Goal: Task Accomplishment & Management: Manage account settings

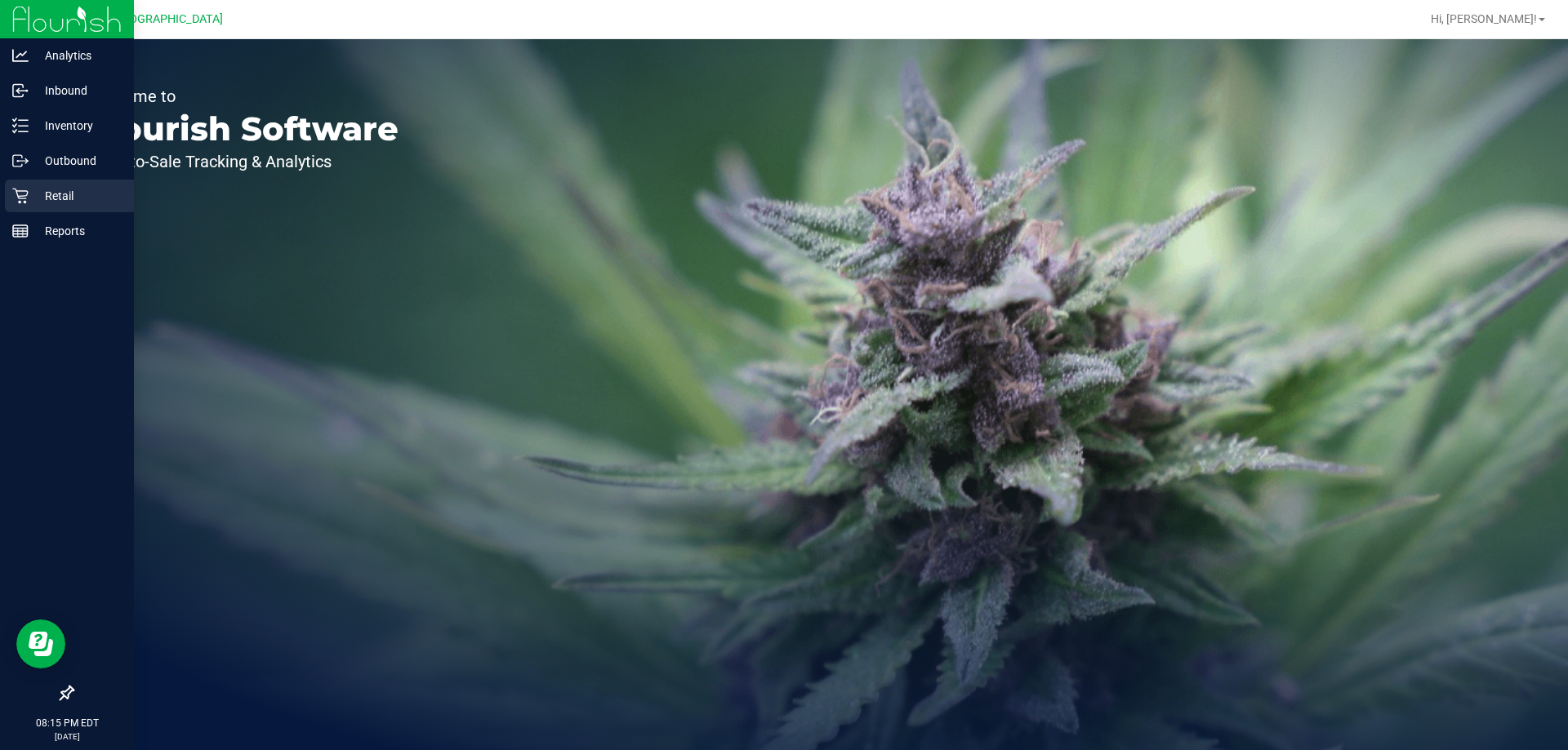
click at [85, 201] on p "Retail" at bounding box center [78, 196] width 98 height 19
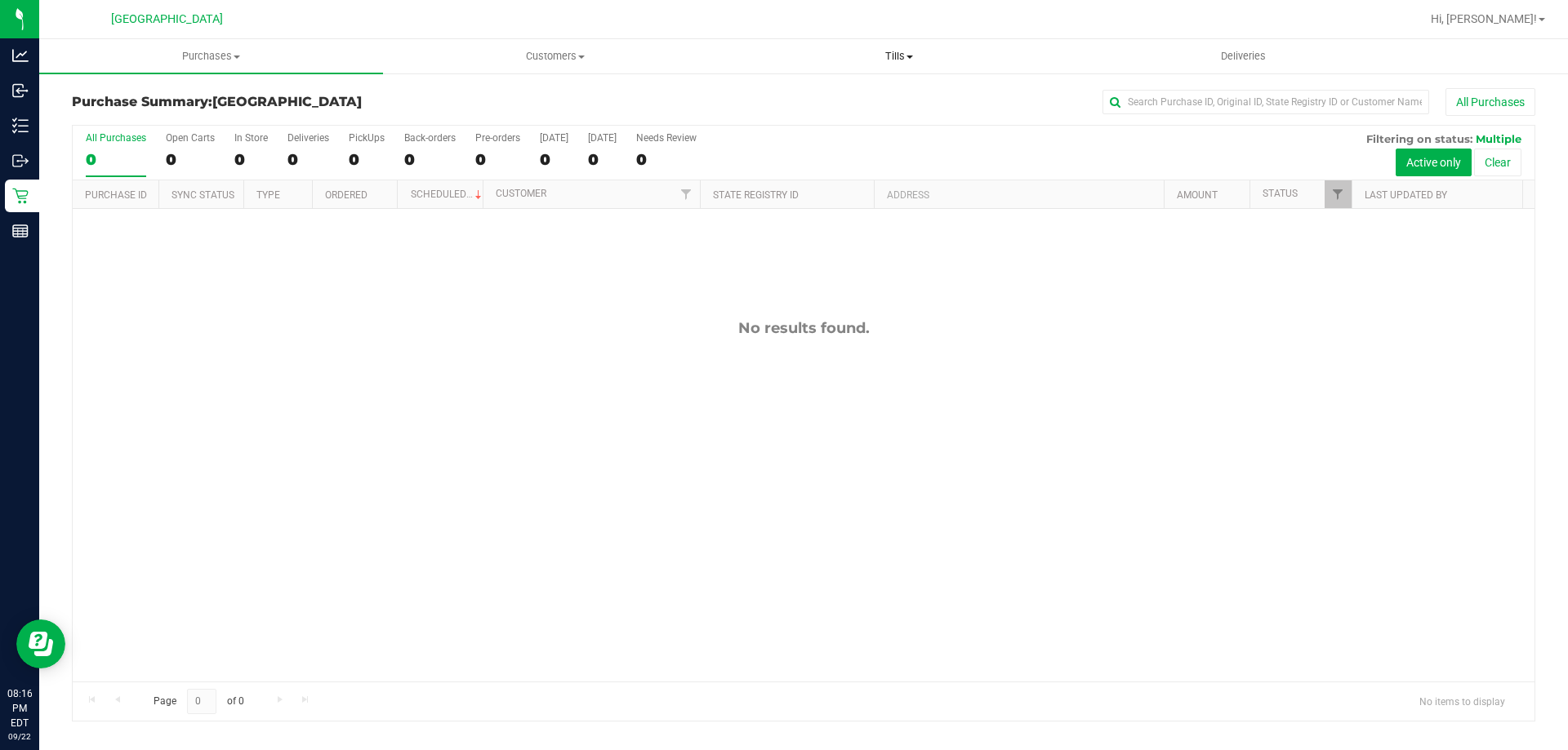
click at [872, 60] on span "Tills" at bounding box center [899, 56] width 343 height 15
click at [861, 96] on li "Manage tills" at bounding box center [899, 98] width 344 height 19
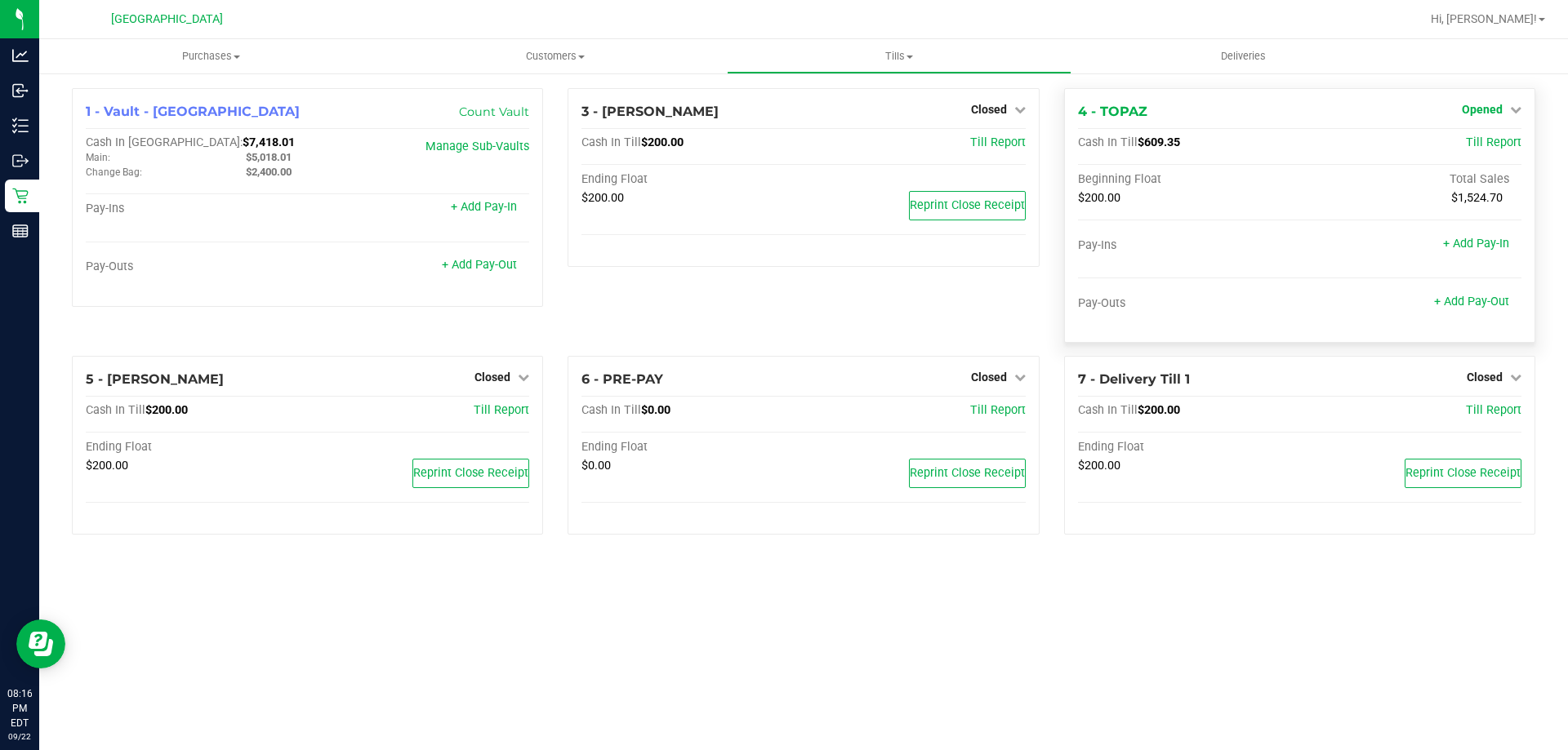
click at [1484, 110] on span "Opened" at bounding box center [1482, 109] width 41 height 13
click at [1470, 141] on link "Close Till" at bounding box center [1483, 143] width 44 height 13
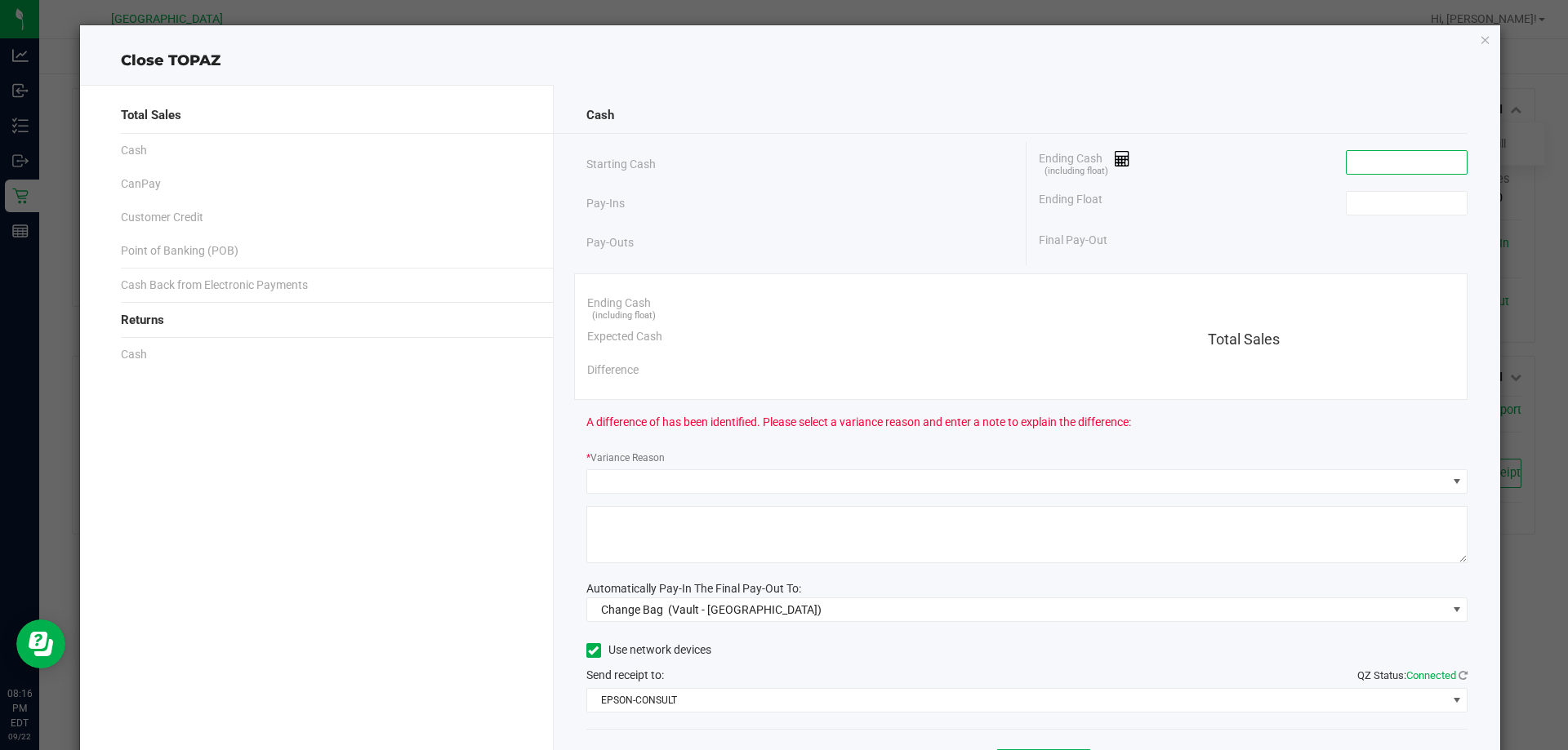
click at [1361, 163] on input at bounding box center [1407, 162] width 120 height 23
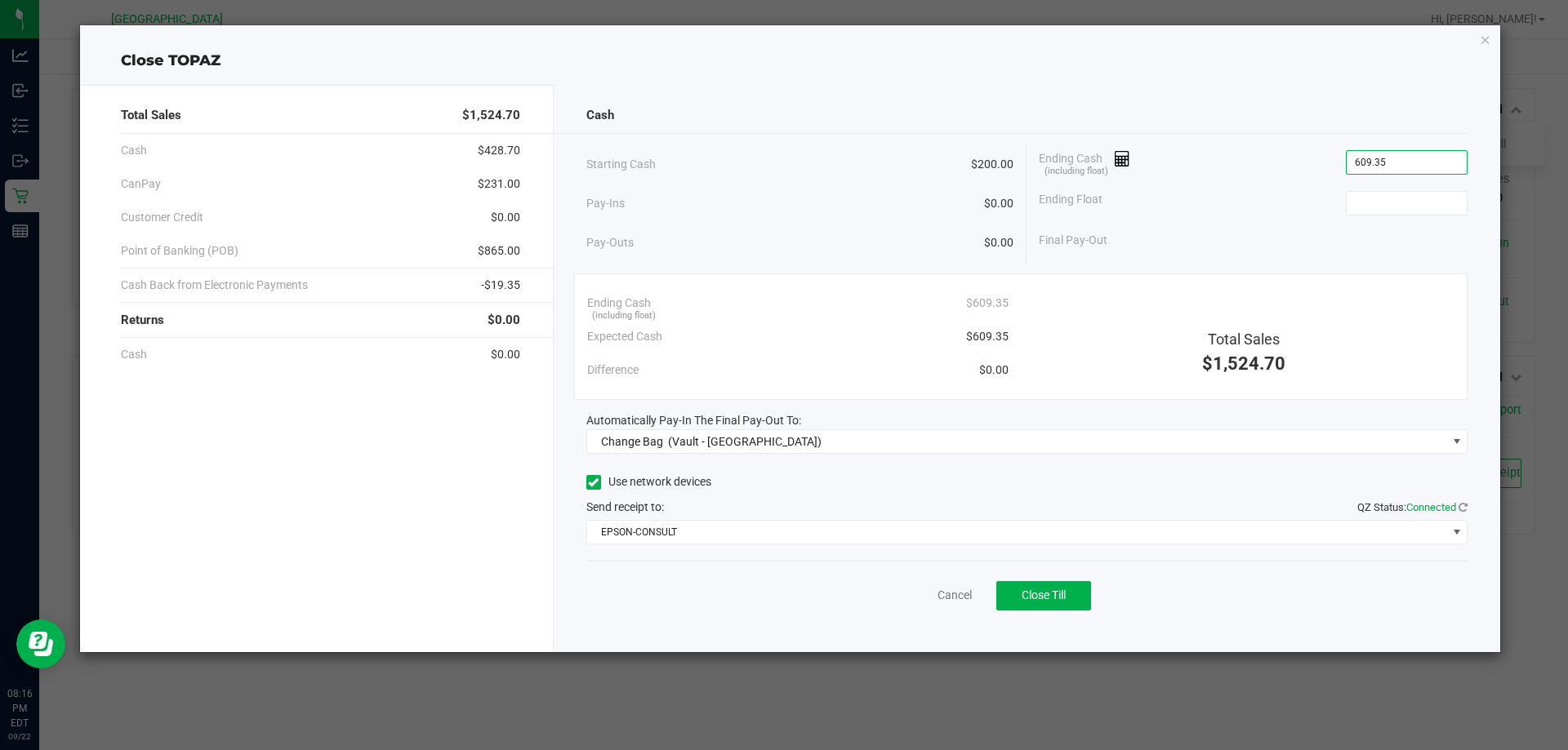
type input "$609.35"
type input "$200.00"
drag, startPoint x: 1422, startPoint y: 256, endPoint x: 1431, endPoint y: 269, distance: 15.8
click at [1431, 269] on div "Cash Starting Cash $200.00 Pay-Ins $0.00 Pay-Outs $0.00 Ending Cash (including …" at bounding box center [1027, 368] width 947 height 567
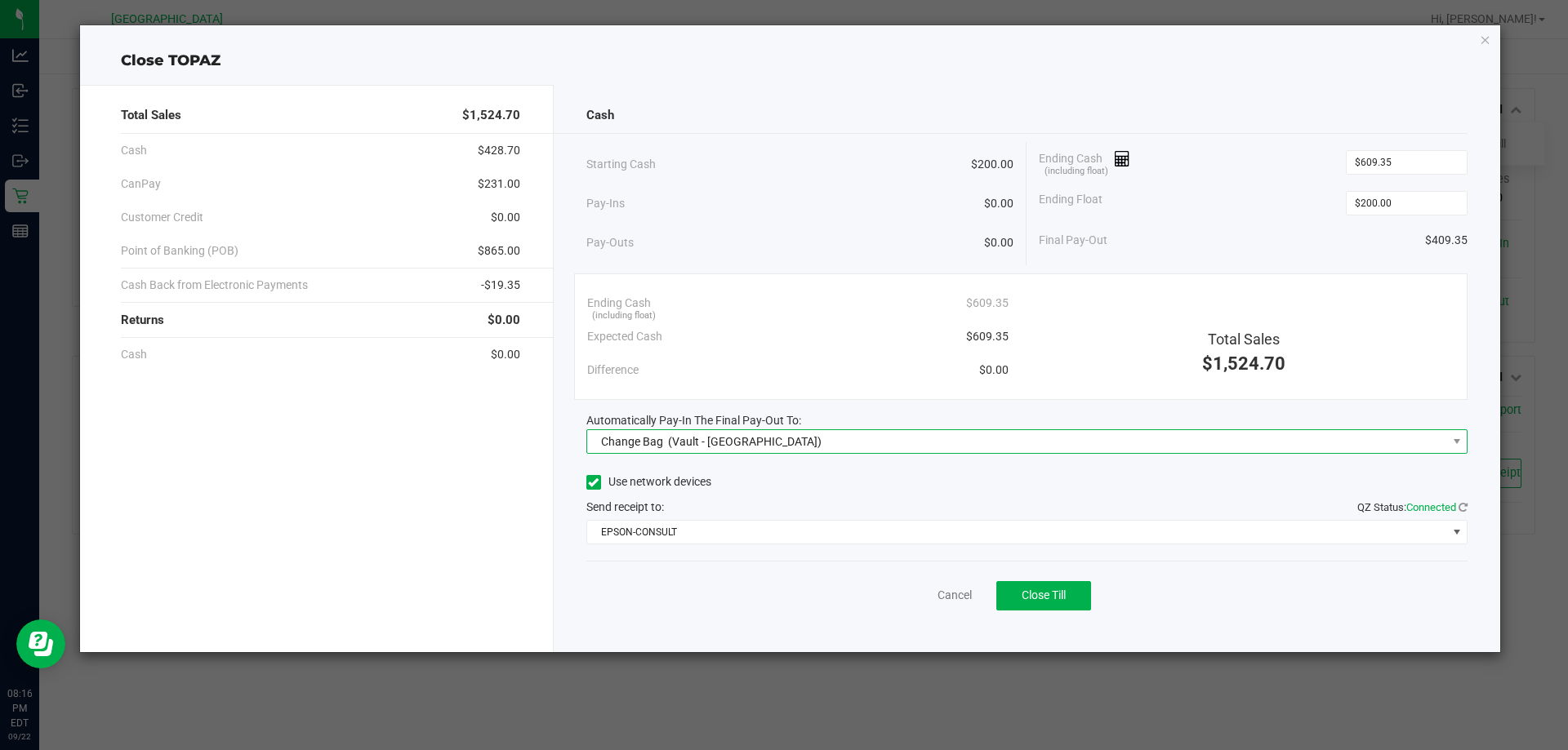
click at [724, 451] on div "Change Bag (Vault - South Tampa WC)" at bounding box center [708, 442] width 228 height 30
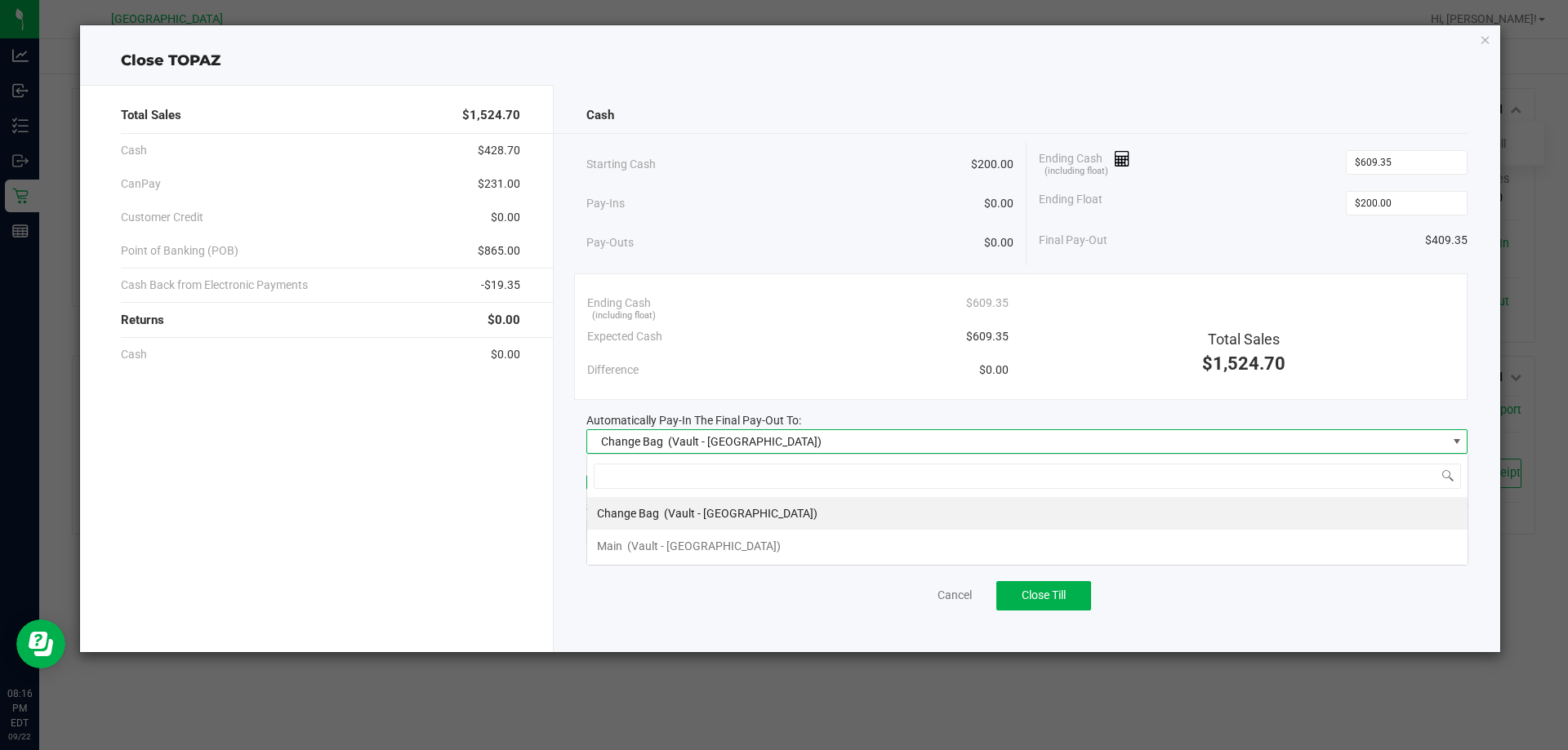
scroll to position [24, 881]
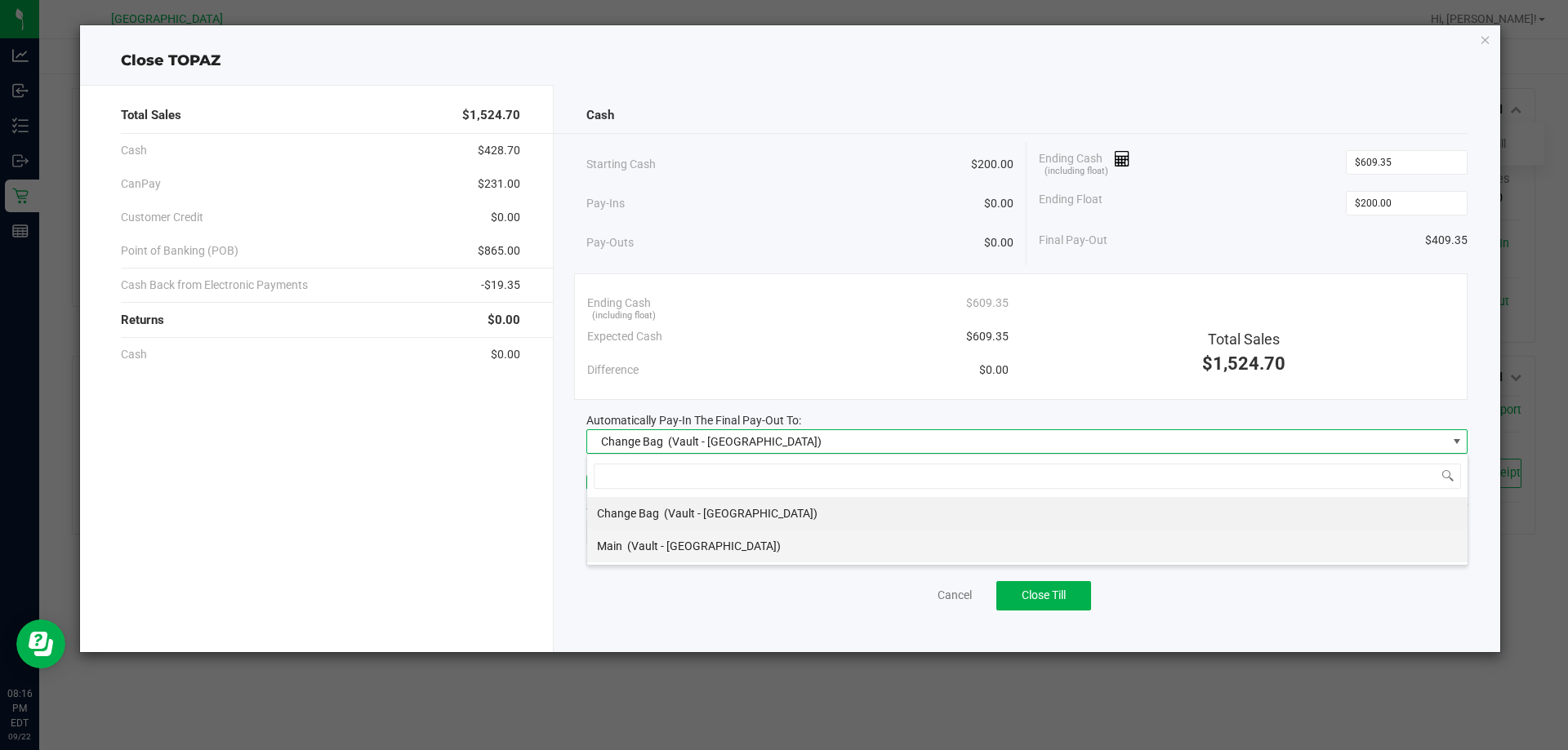
click at [674, 547] on span "(Vault - South Tampa WC)" at bounding box center [704, 545] width 153 height 13
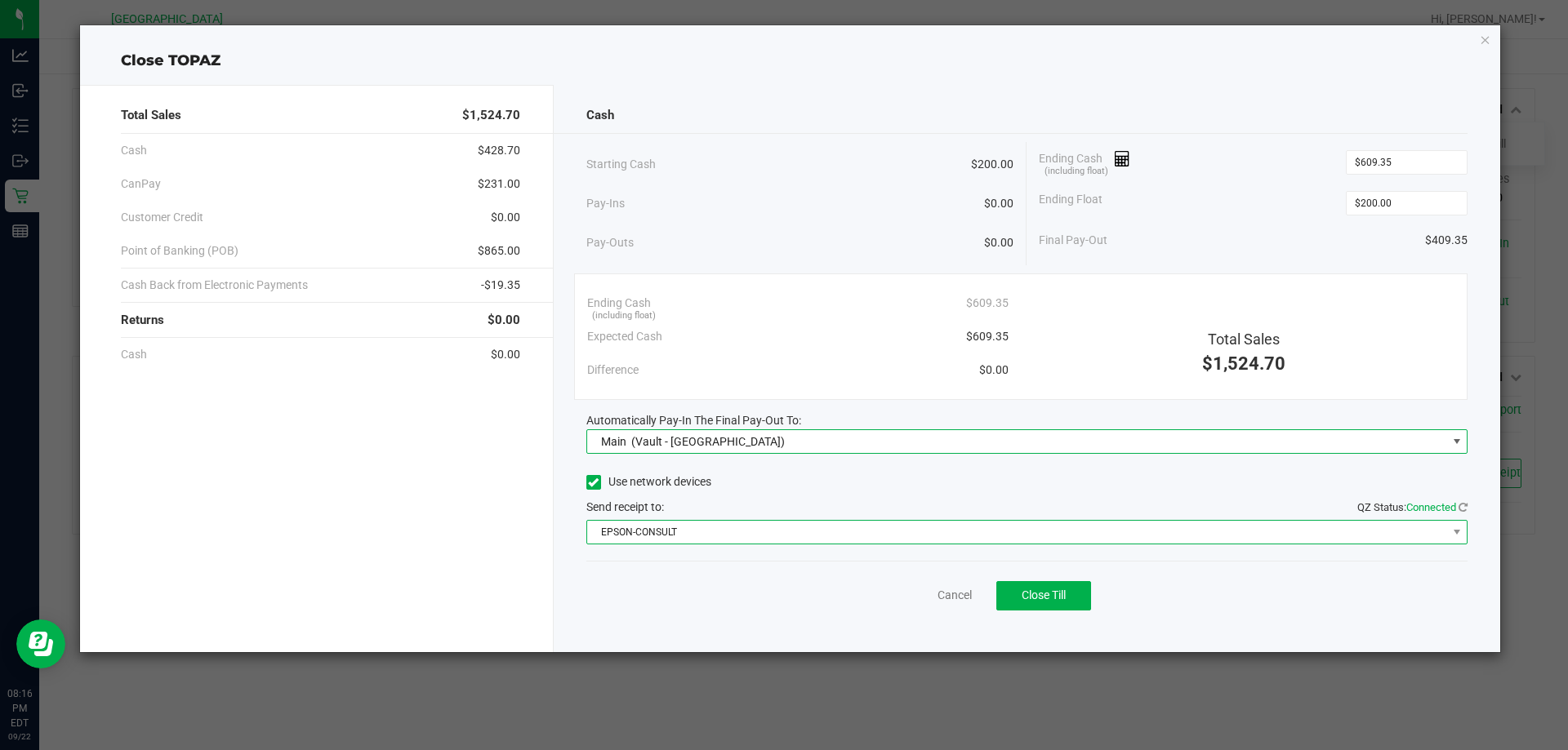
click at [687, 539] on span "EPSON-CONSULT" at bounding box center [1017, 532] width 860 height 23
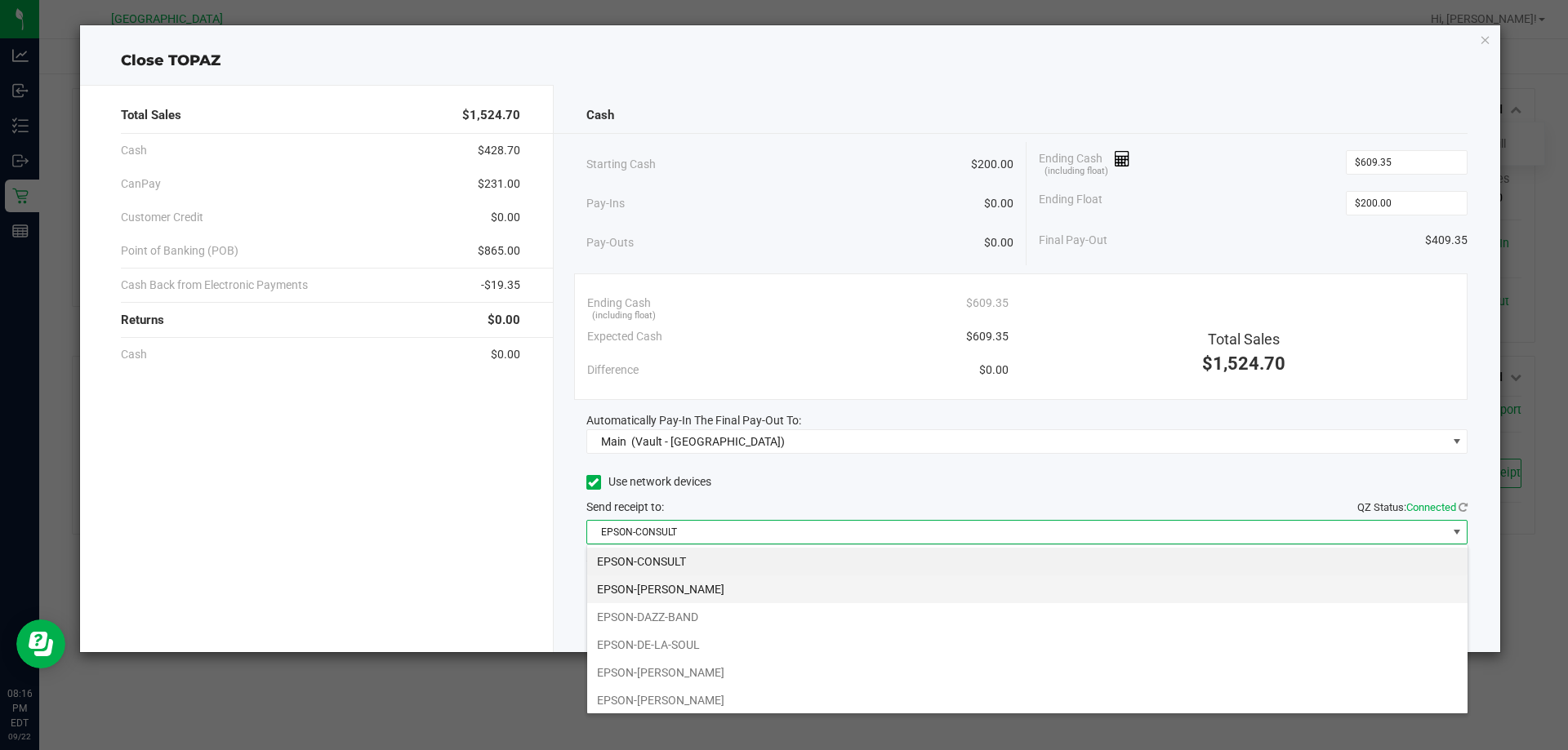
click at [709, 591] on li "EPSON-DAVID-CROSBY" at bounding box center [1028, 590] width 880 height 28
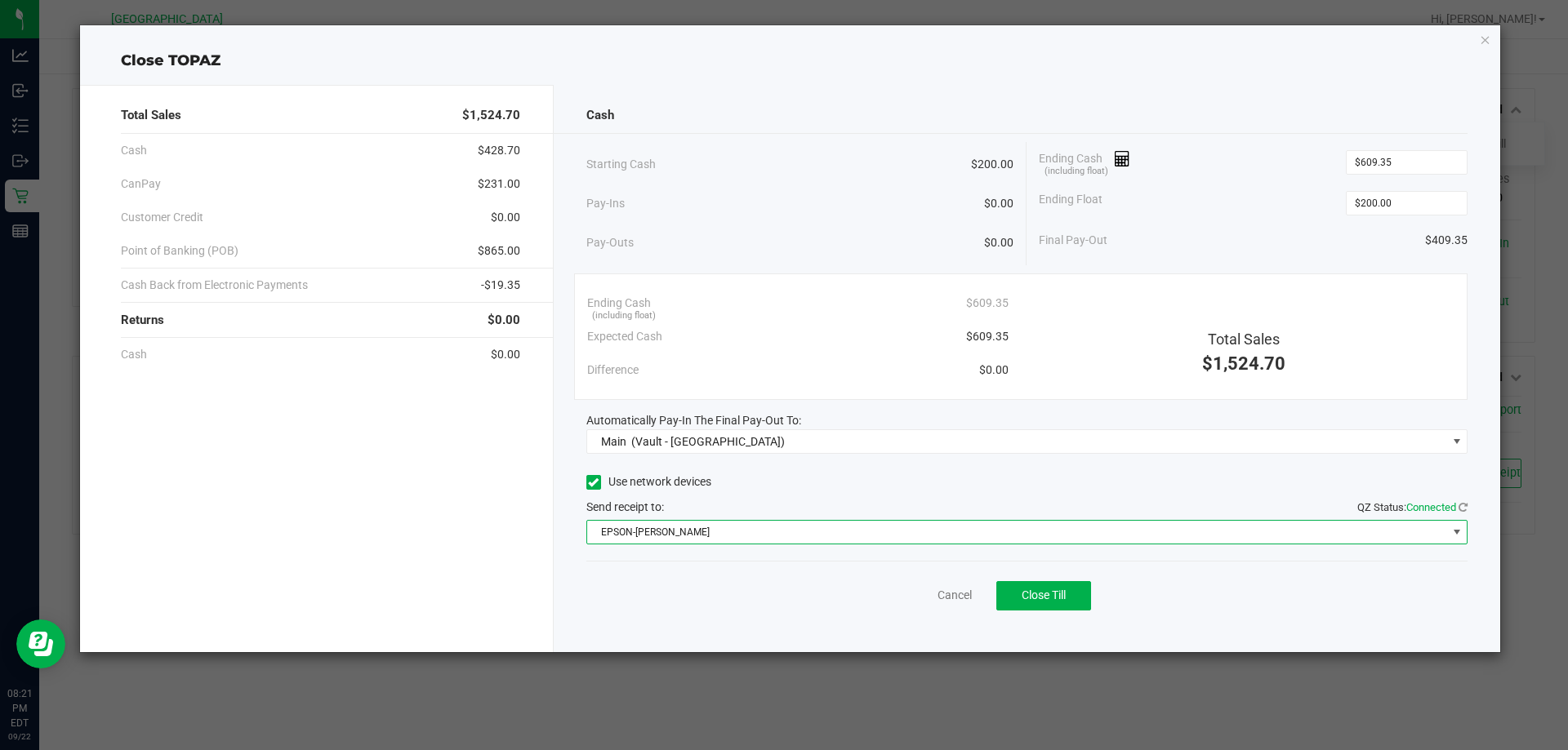
click at [1483, 54] on div "Close TOPAZ" at bounding box center [791, 60] width 1422 height 22
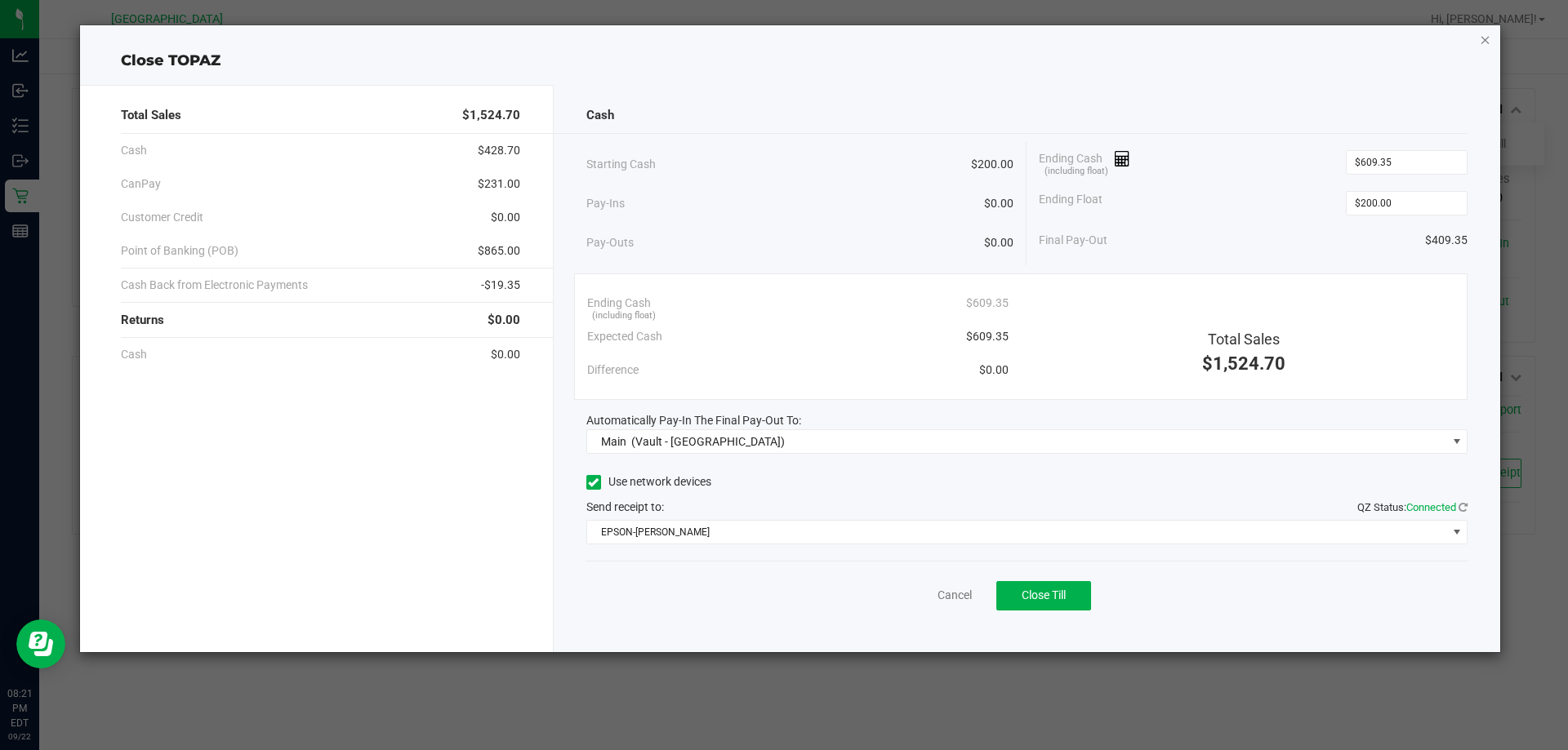
click at [1486, 36] on icon "button" at bounding box center [1485, 39] width 11 height 19
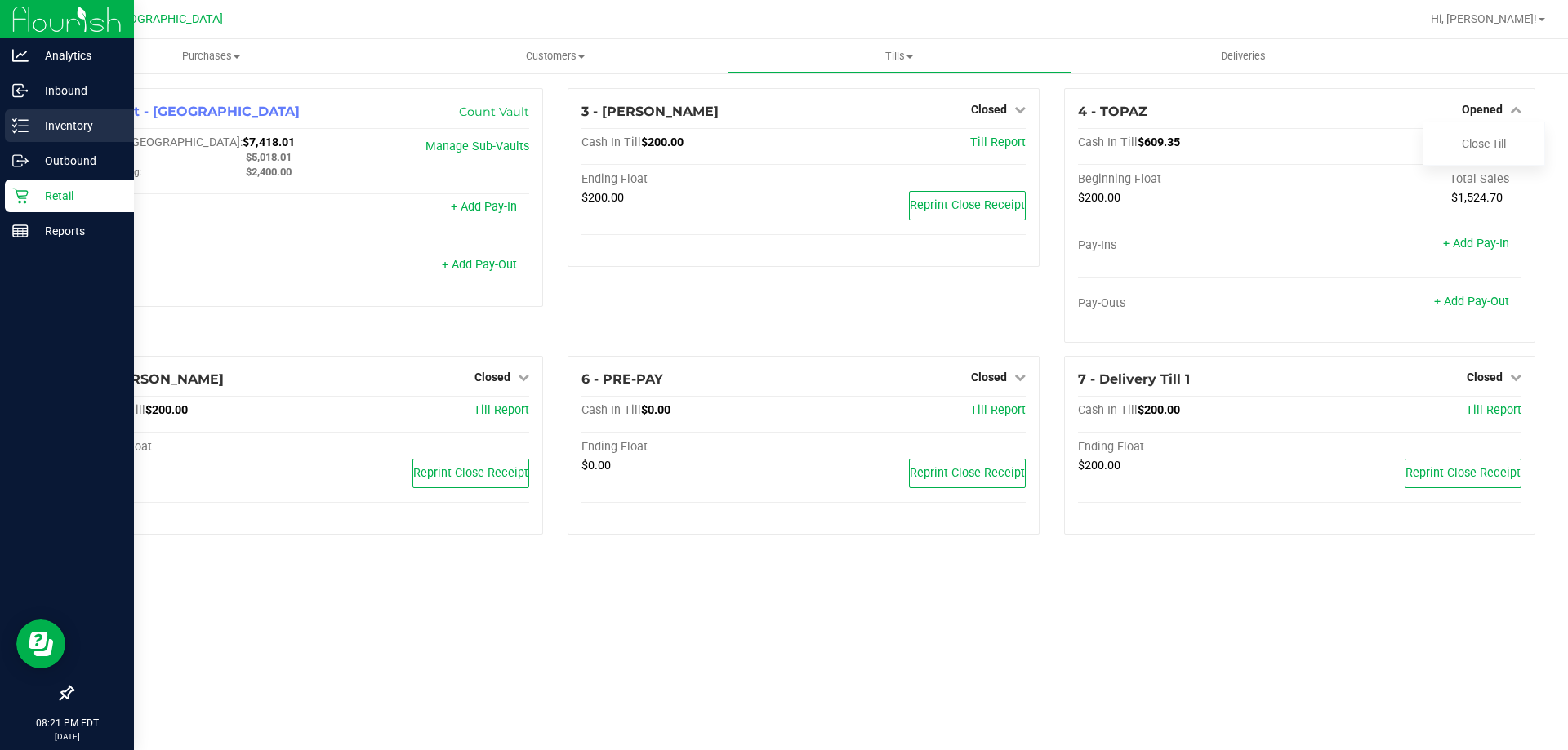
click at [14, 113] on div "Inventory" at bounding box center [70, 125] width 129 height 32
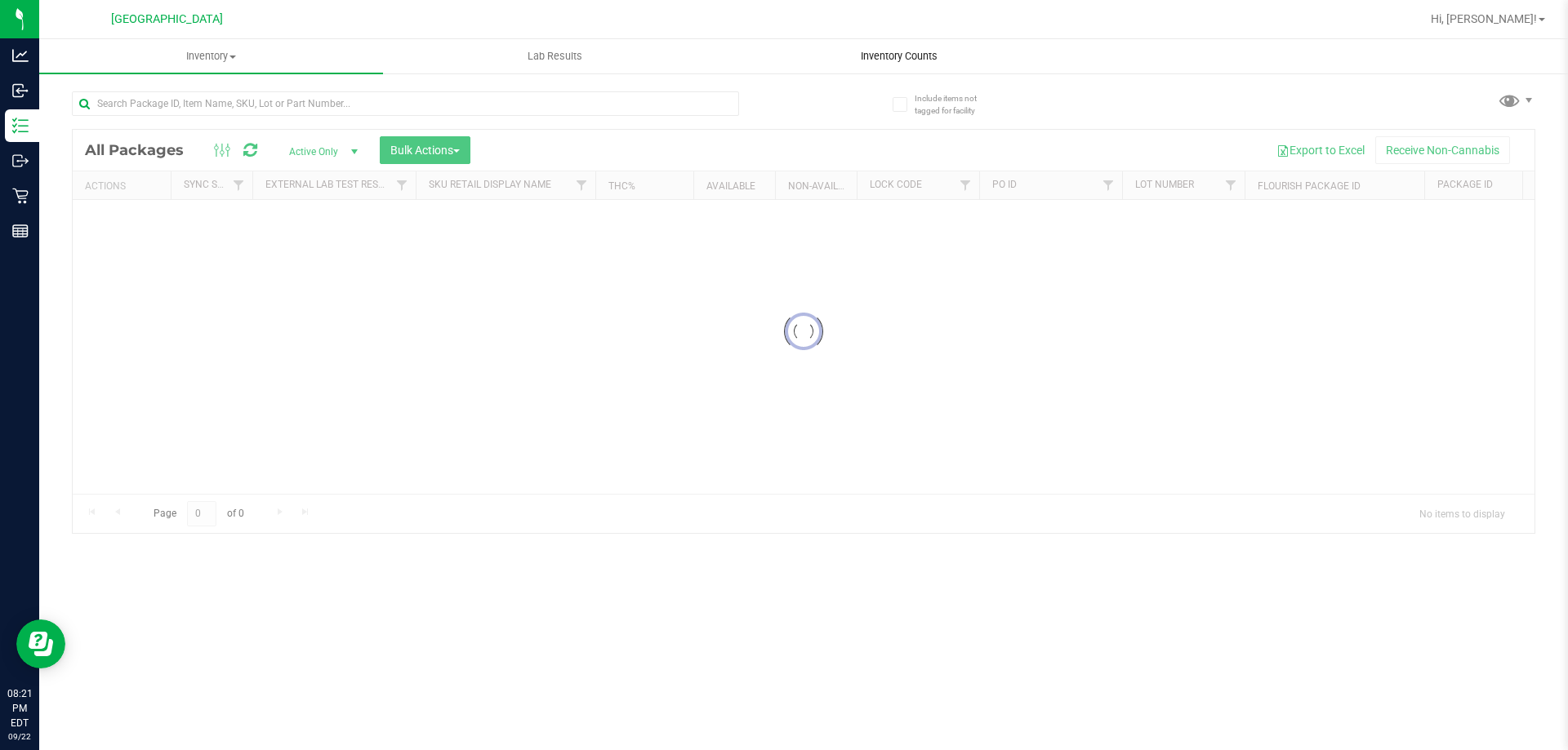
click at [934, 61] on span "Inventory Counts" at bounding box center [899, 56] width 121 height 15
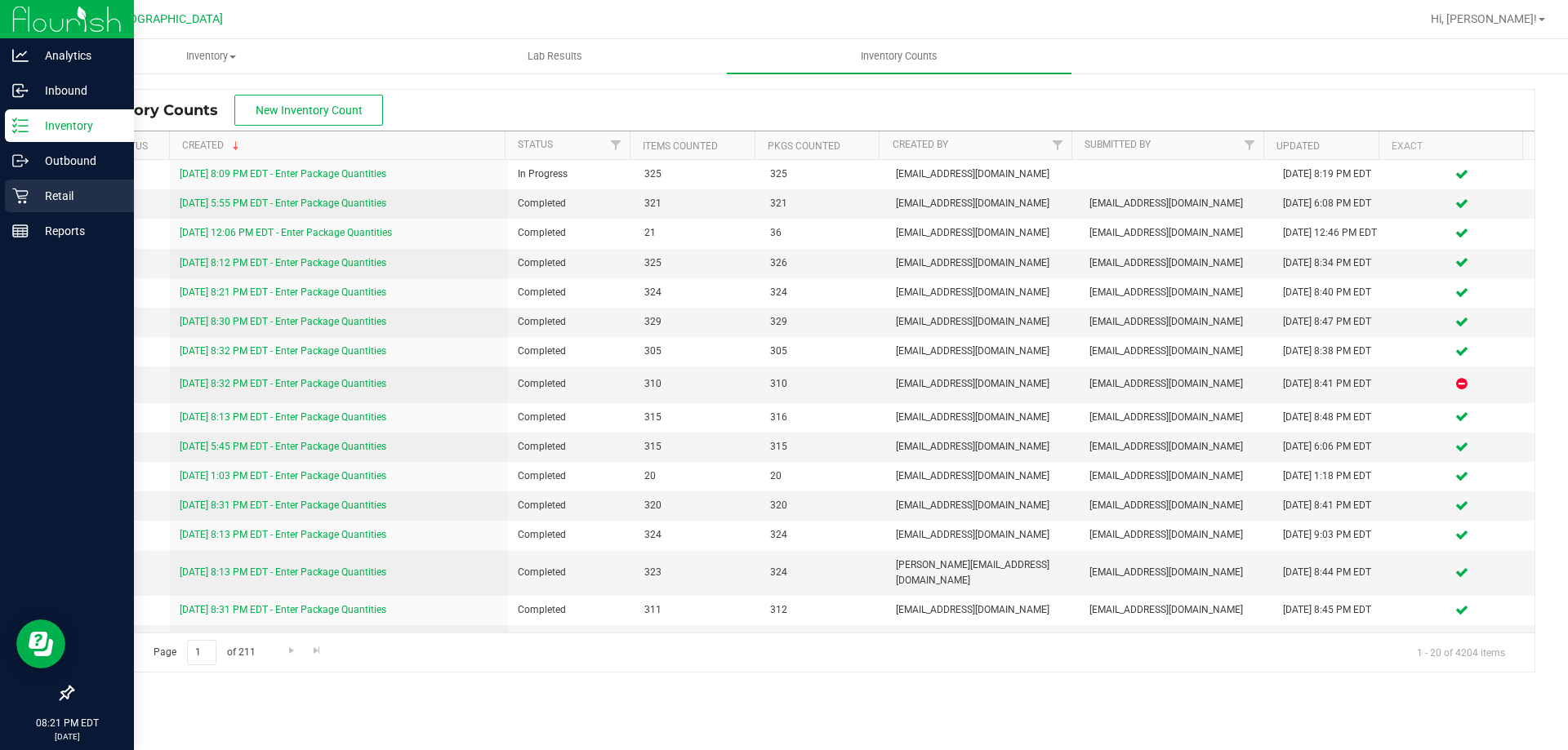
click at [24, 199] on icon at bounding box center [20, 196] width 17 height 17
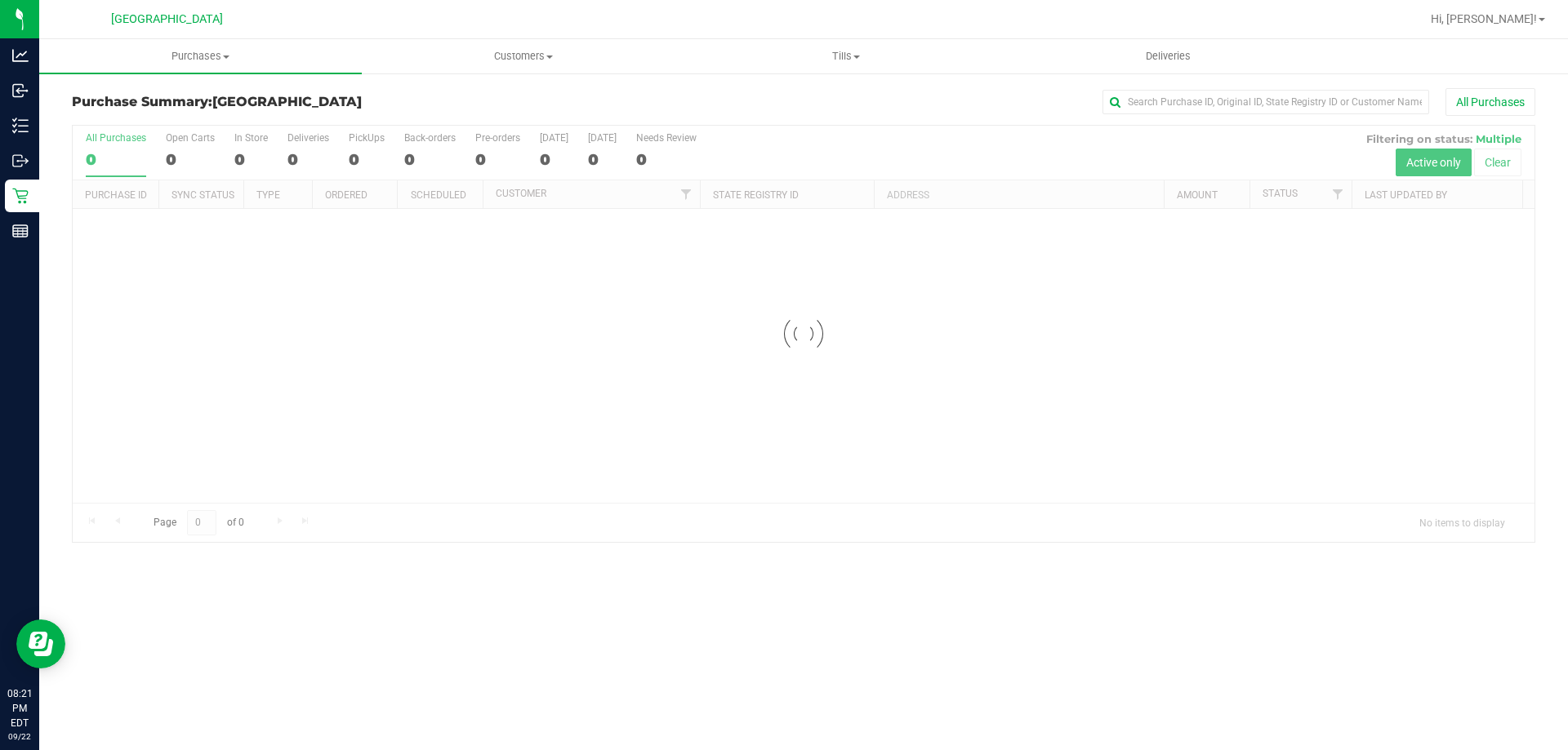
click at [860, 75] on div "Purchase Summary: South Tampa WC All Purchases Loading... All Purchases 0 Open …" at bounding box center [804, 314] width 1529 height 487
click at [857, 71] on uib-tab-heading "Tills Manage tills Reconcile e-payments" at bounding box center [845, 56] width 321 height 32
click at [845, 98] on li "Manage tills" at bounding box center [845, 98] width 322 height 19
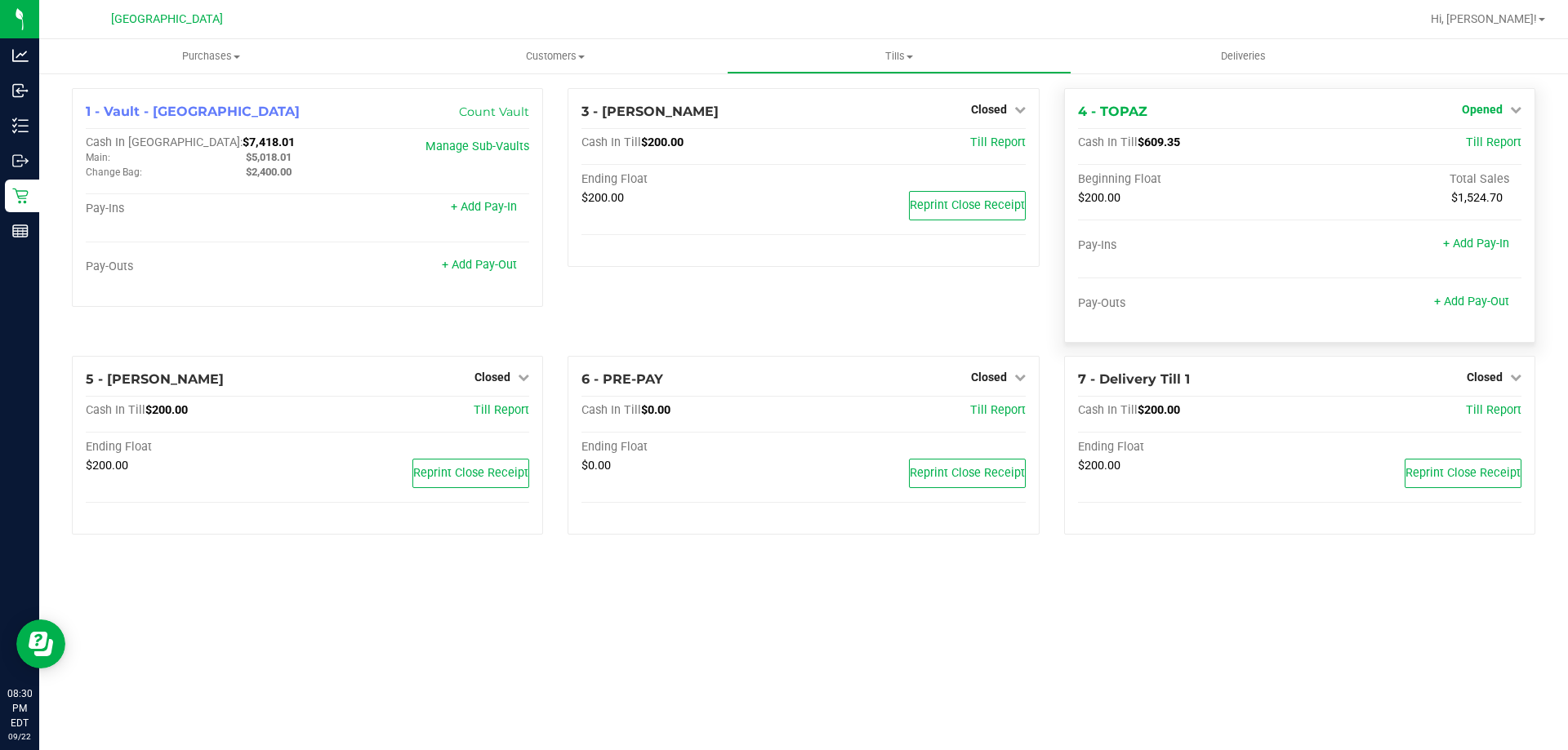
click at [1507, 105] on link "Opened" at bounding box center [1491, 109] width 59 height 13
click at [1482, 142] on link "Close Till" at bounding box center [1483, 143] width 44 height 13
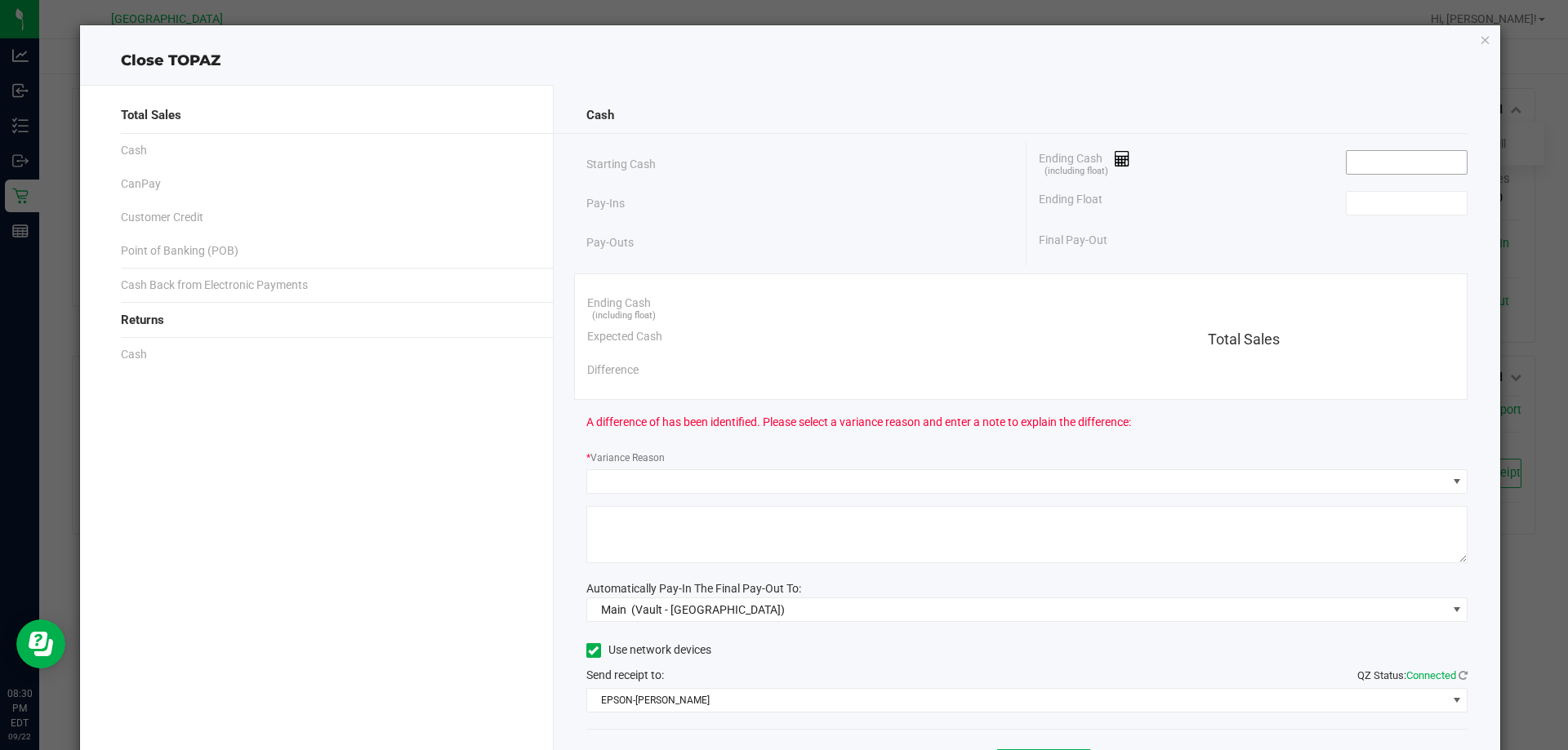
click at [1384, 159] on input at bounding box center [1407, 162] width 120 height 23
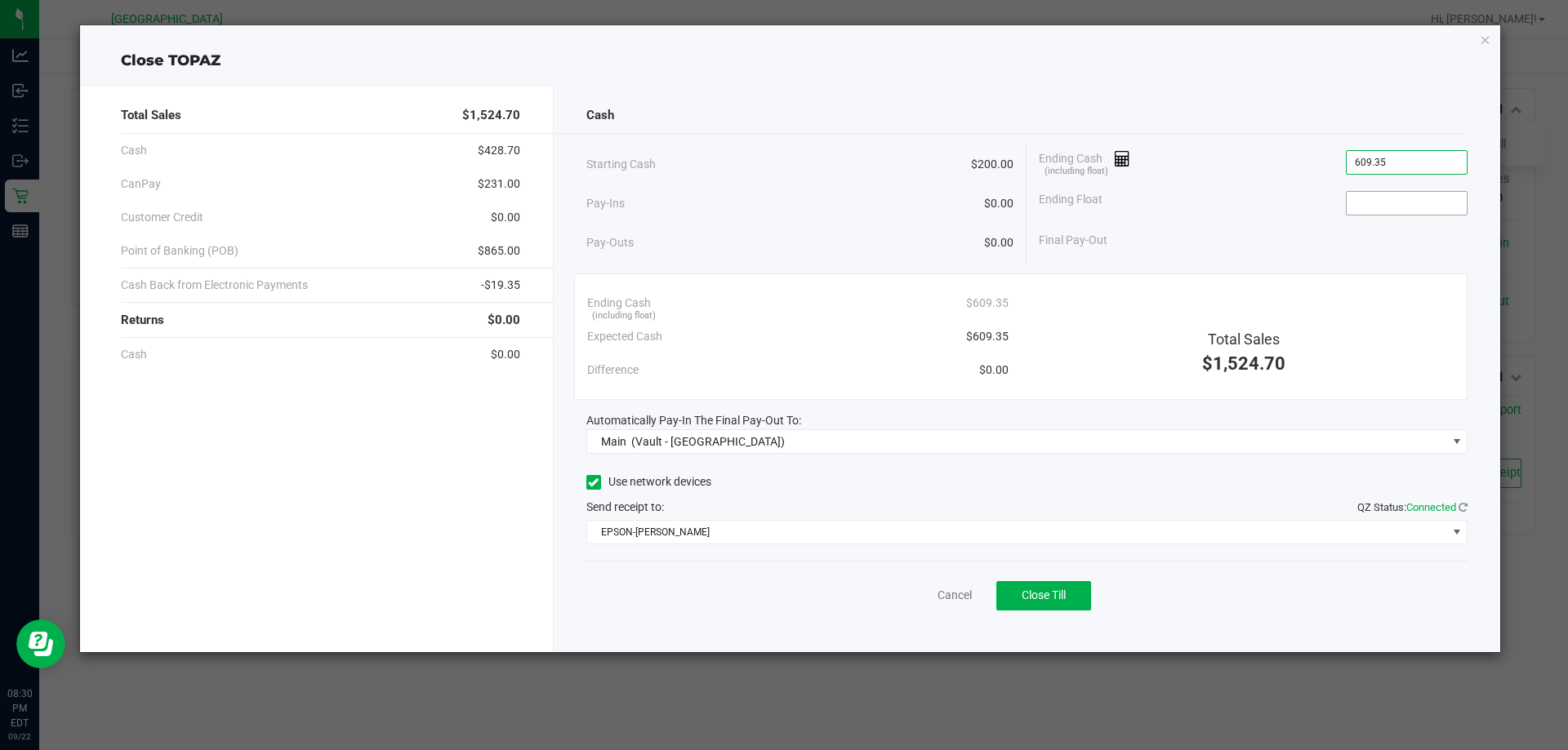
click at [1415, 205] on input at bounding box center [1407, 203] width 120 height 23
type input "$609.35"
click at [735, 618] on div "Cancel Close Till" at bounding box center [1028, 592] width 882 height 63
type input "$200.00"
click at [1066, 596] on span "Close Till" at bounding box center [1043, 595] width 44 height 13
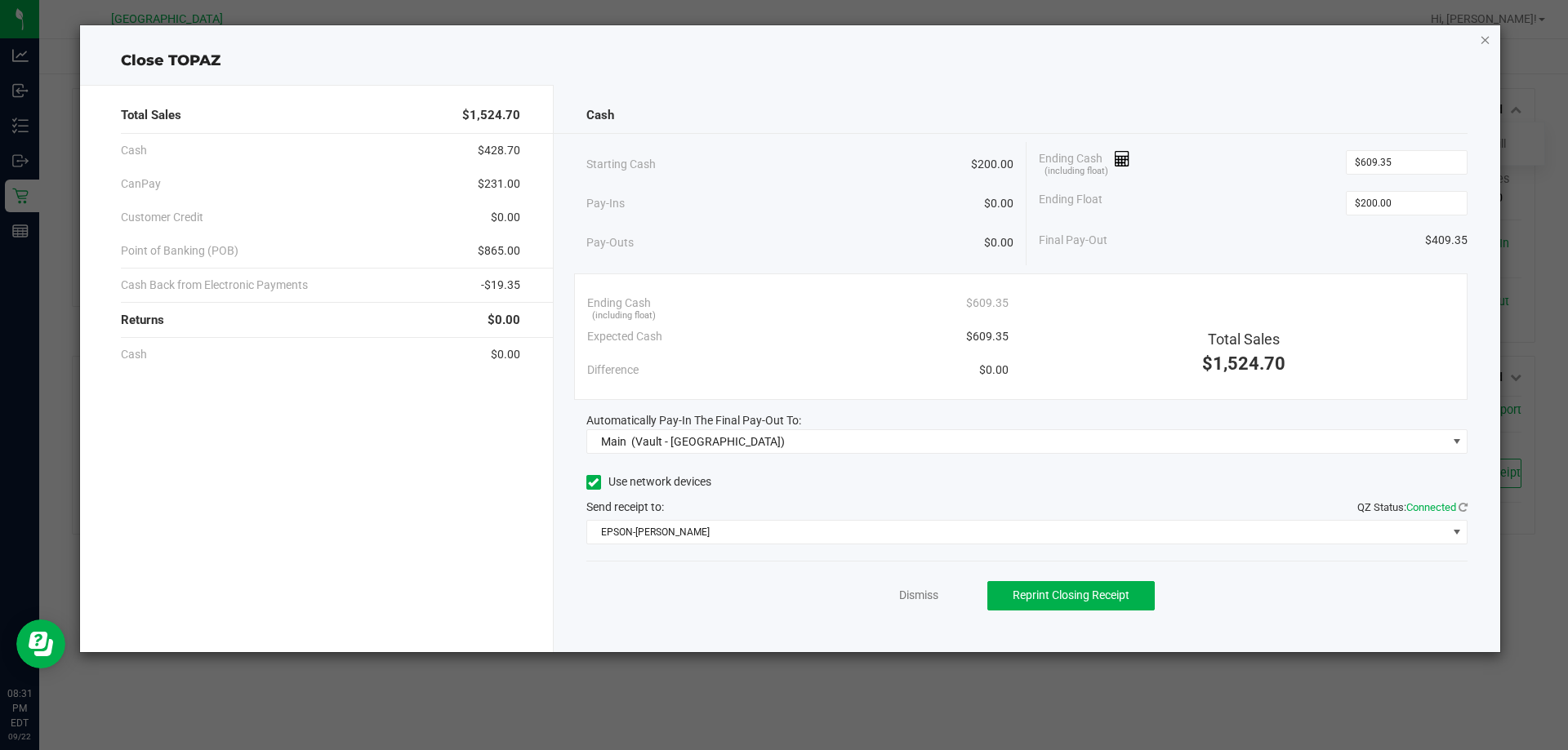
click at [1481, 40] on icon "button" at bounding box center [1485, 39] width 11 height 19
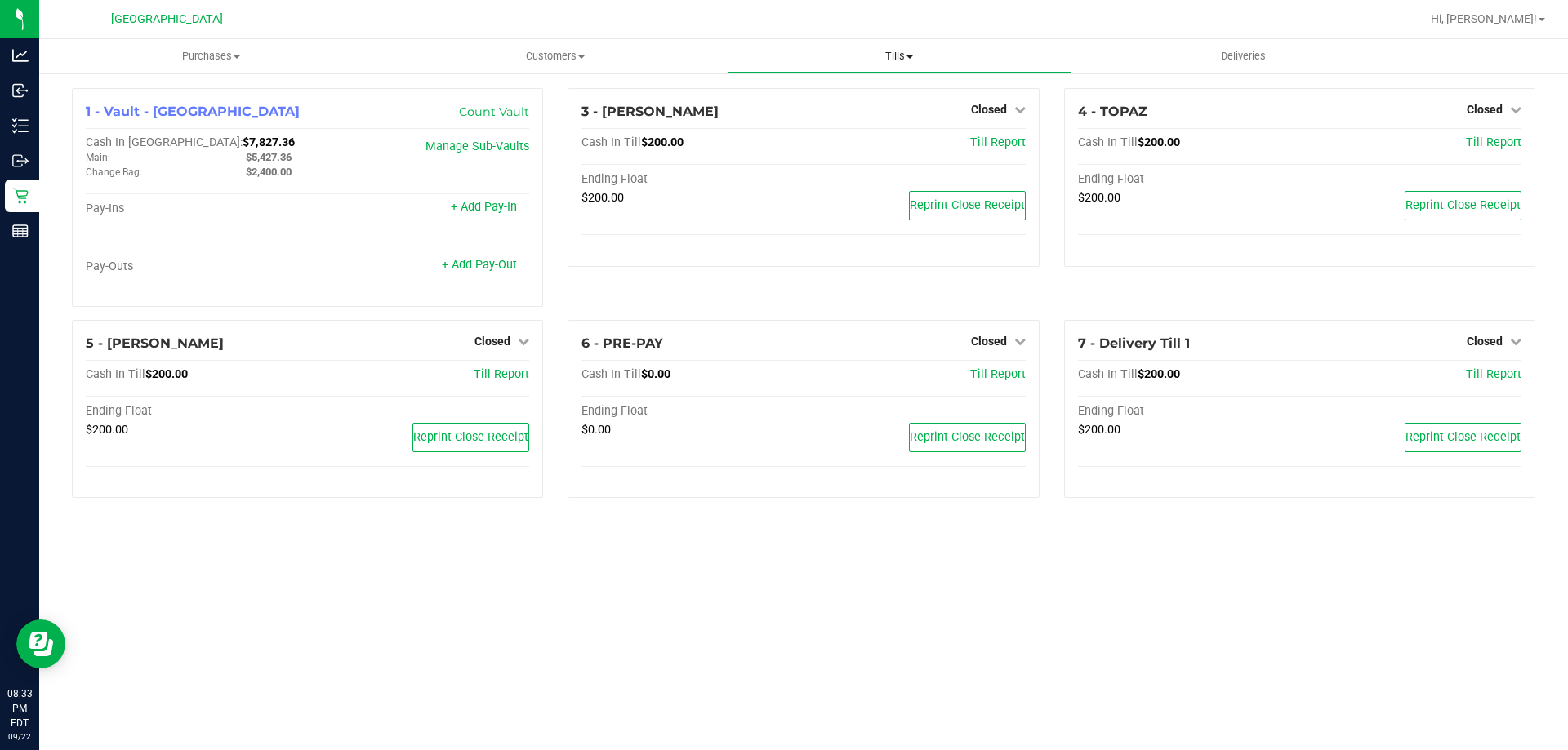
click at [916, 41] on uib-tab-heading "Tills Manage tills Reconcile e-payments" at bounding box center [899, 56] width 343 height 32
click at [872, 121] on span "Reconcile e-payments" at bounding box center [808, 118] width 162 height 14
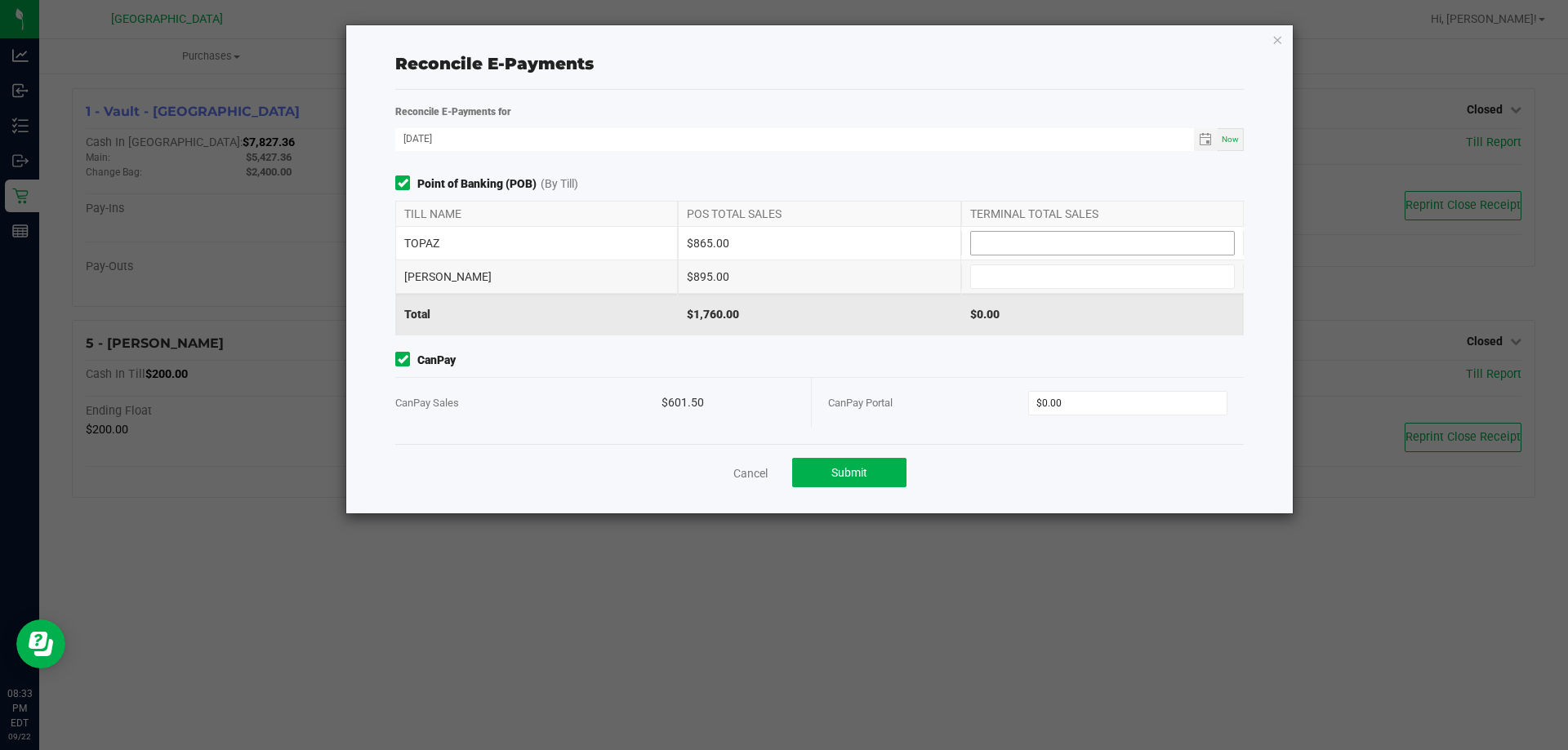
click at [1021, 231] on span at bounding box center [1103, 243] width 265 height 24
click at [1028, 236] on input at bounding box center [1103, 243] width 263 height 23
type input "$865.00"
click at [1041, 276] on input at bounding box center [1103, 277] width 263 height 23
type input "$895.00"
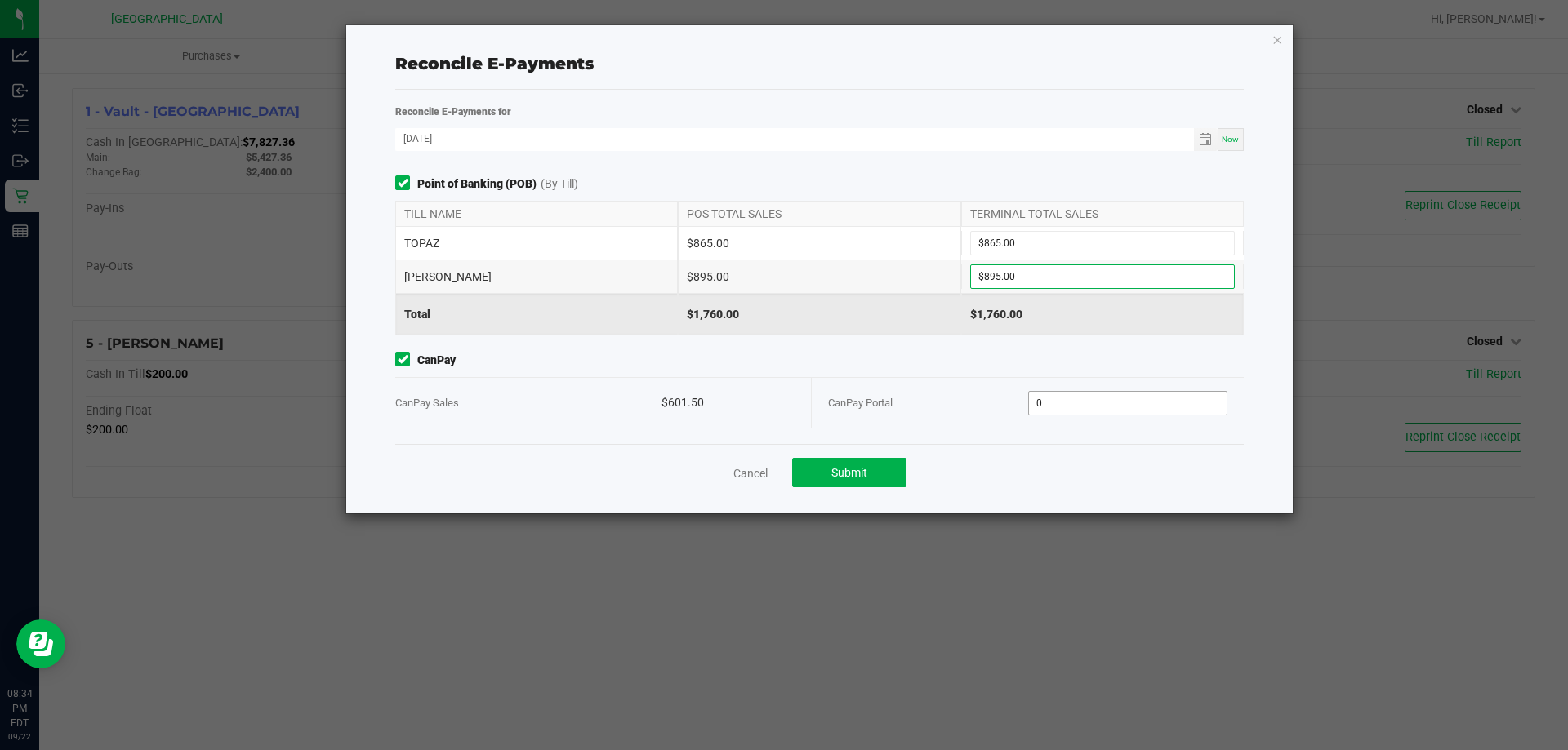
click at [1094, 392] on input "0" at bounding box center [1129, 403] width 199 height 23
type input "$601.50"
click at [850, 466] on span "Submit" at bounding box center [849, 472] width 36 height 13
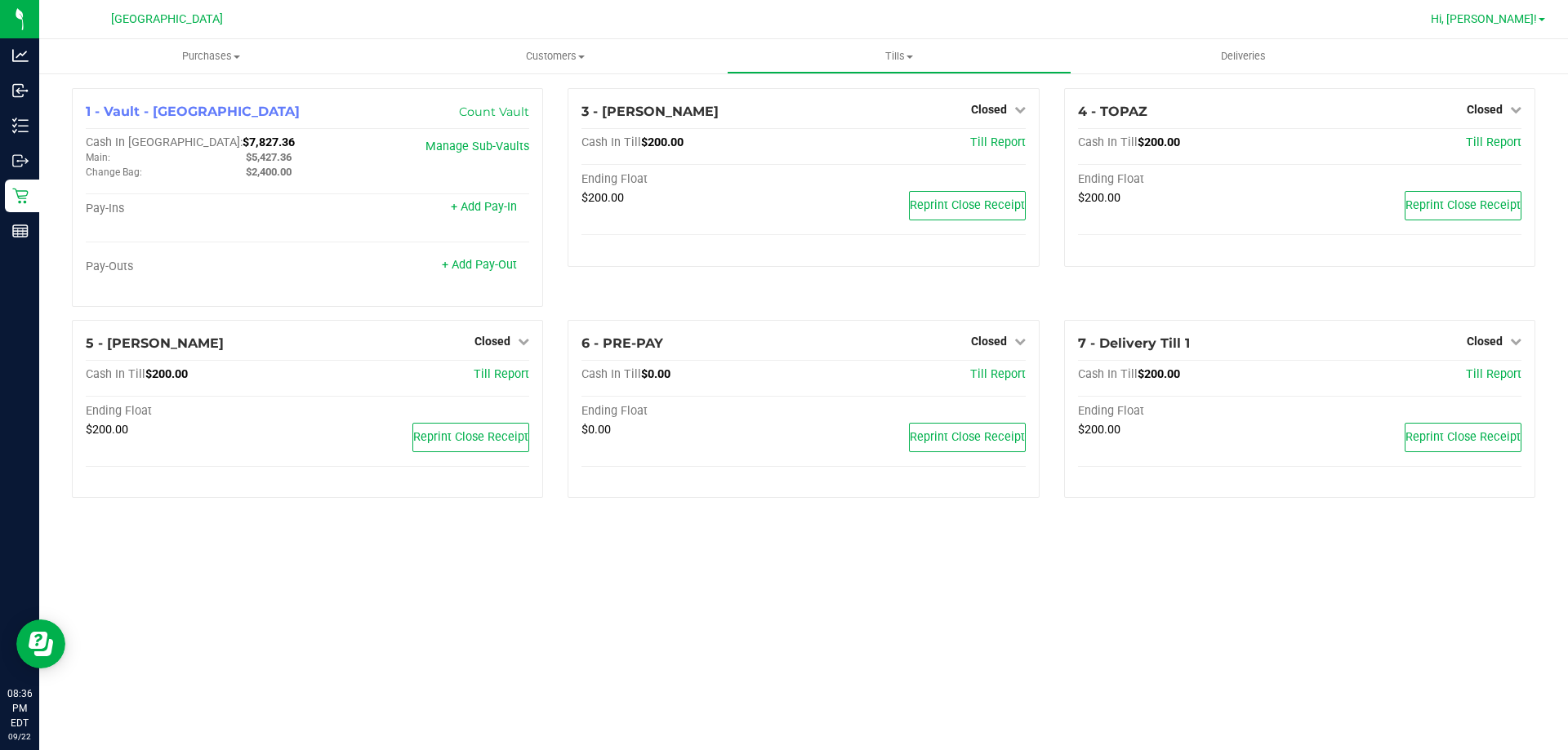
click at [1491, 19] on span "Hi, [PERSON_NAME]!" at bounding box center [1484, 18] width 106 height 13
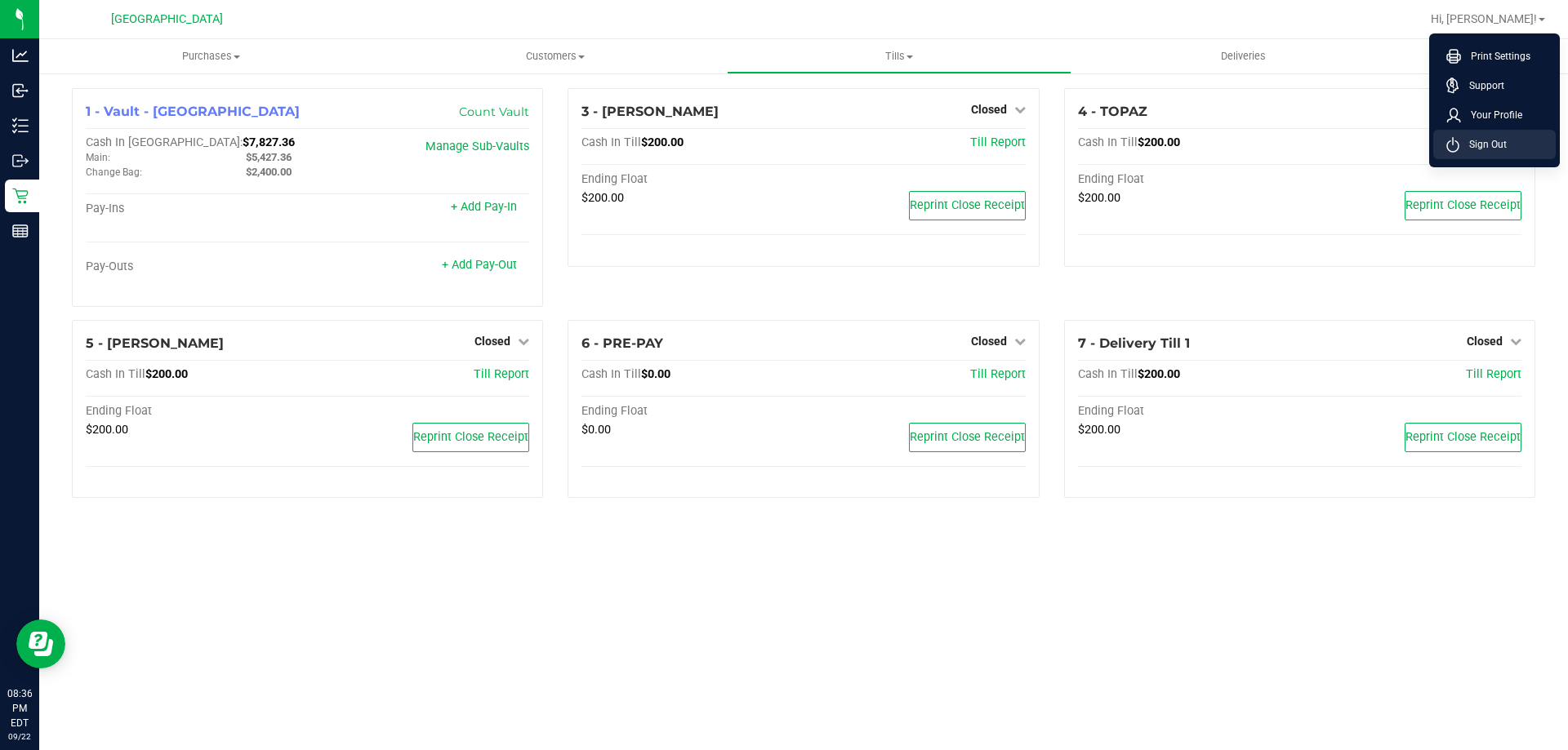
click at [1485, 152] on li "Sign Out" at bounding box center [1495, 145] width 123 height 30
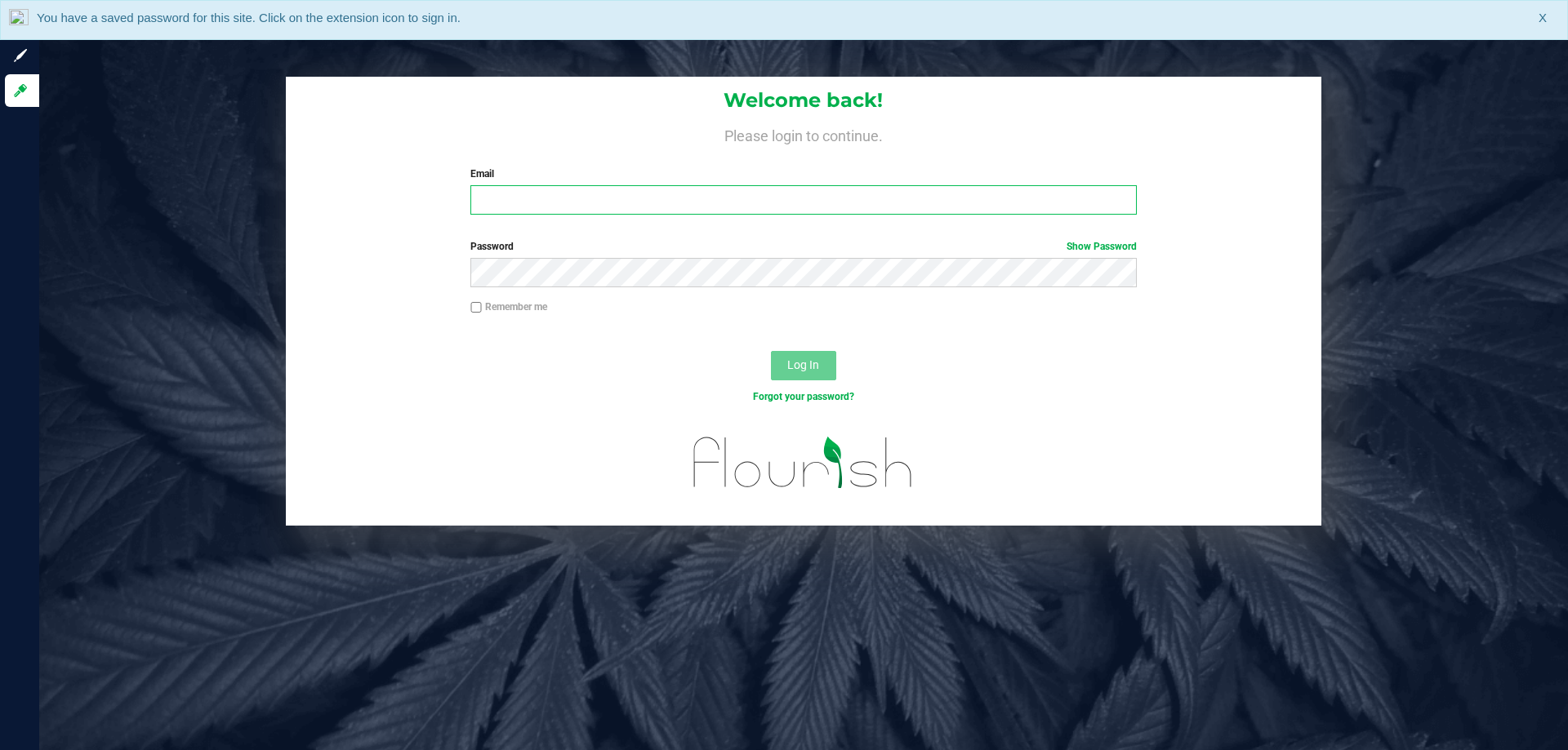
click at [540, 193] on input "Email" at bounding box center [804, 200] width 666 height 30
type input "nnguyen@liveparallel.com"
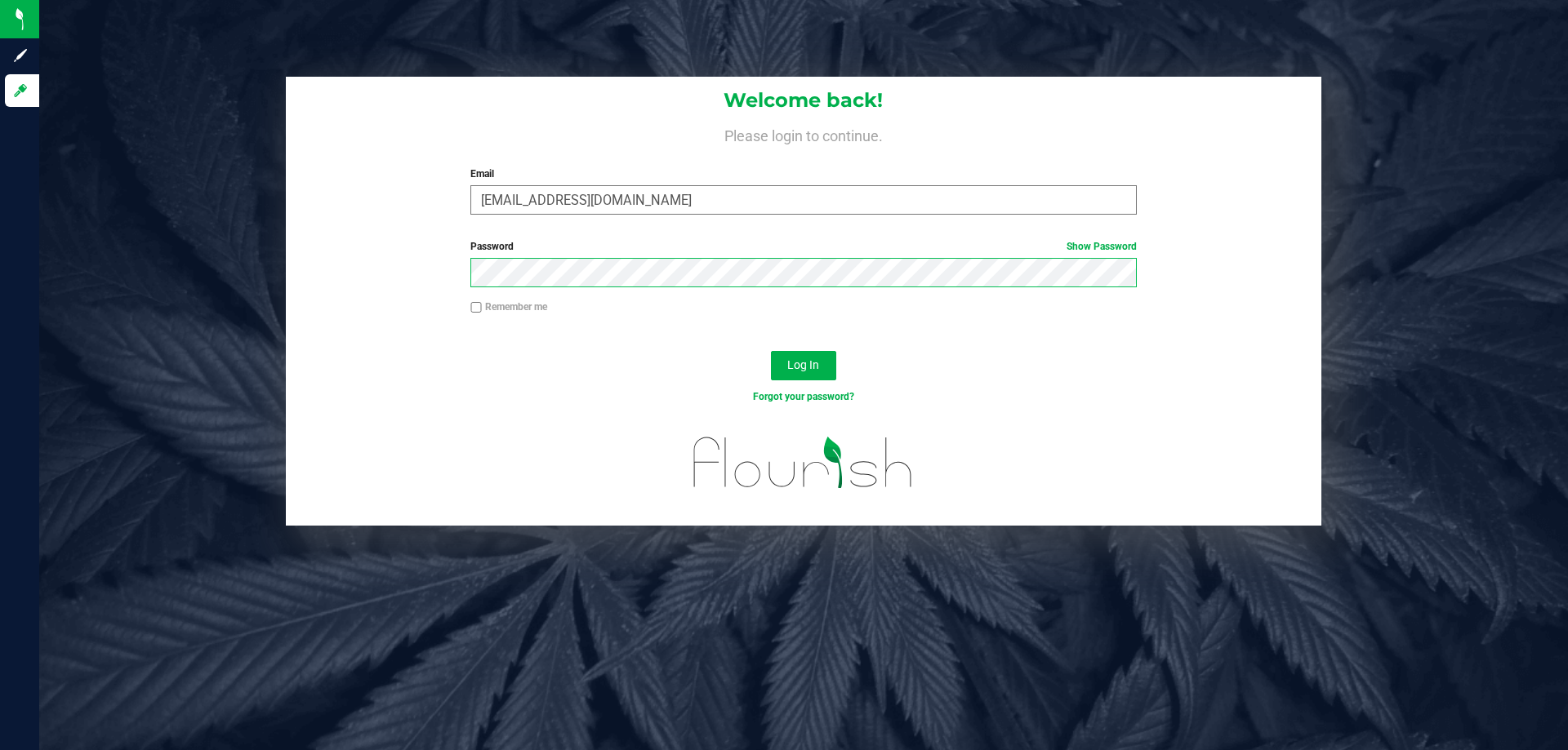
click at [771, 351] on button "Log In" at bounding box center [804, 366] width 65 height 30
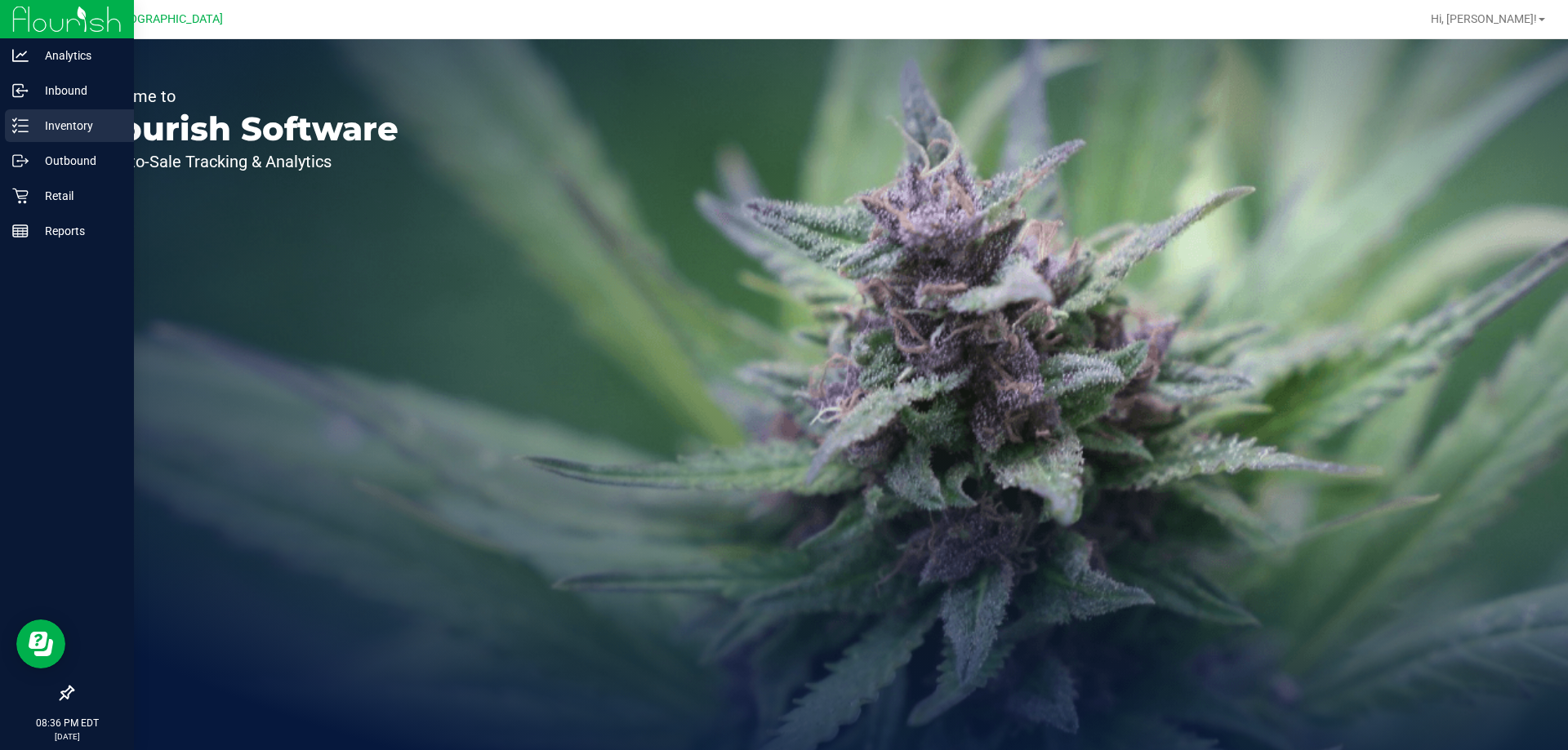
click at [35, 124] on p "Inventory" at bounding box center [78, 125] width 98 height 19
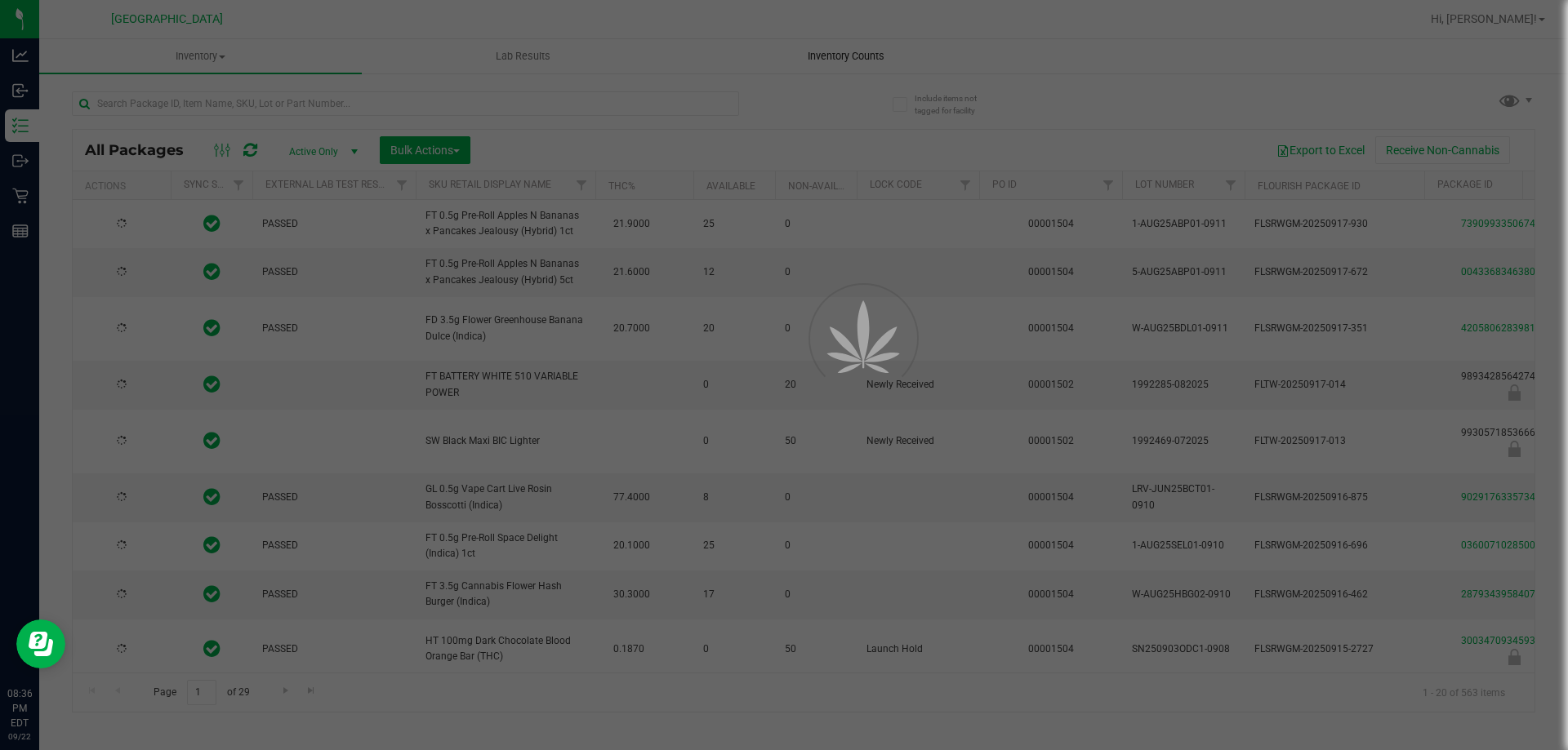
type input "2026-03-16"
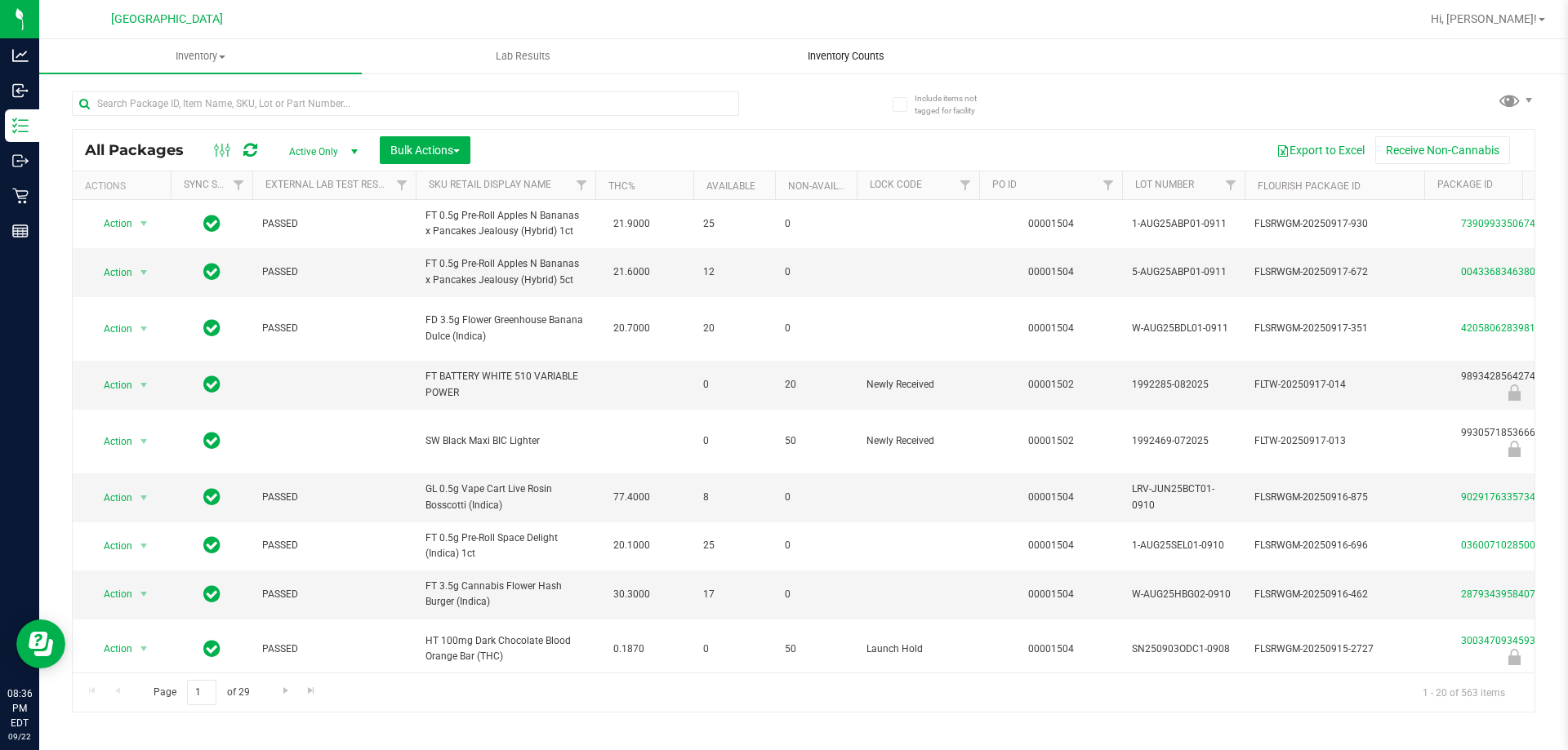
click at [819, 43] on uib-tab-heading "Inventory Counts" at bounding box center [845, 56] width 321 height 32
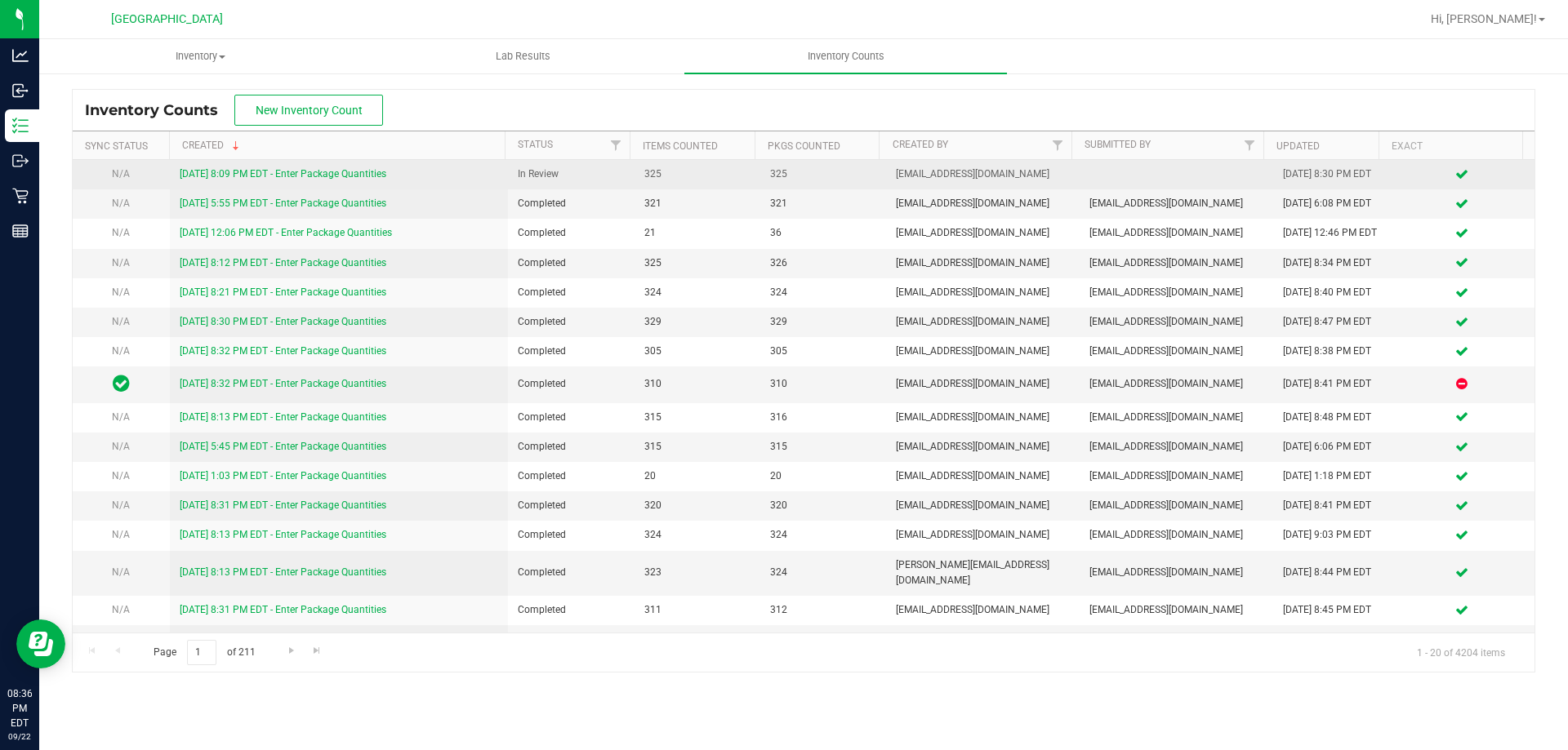
click at [363, 176] on link "9/22/25 8:09 PM EDT - Enter Package Quantities" at bounding box center [282, 173] width 207 height 11
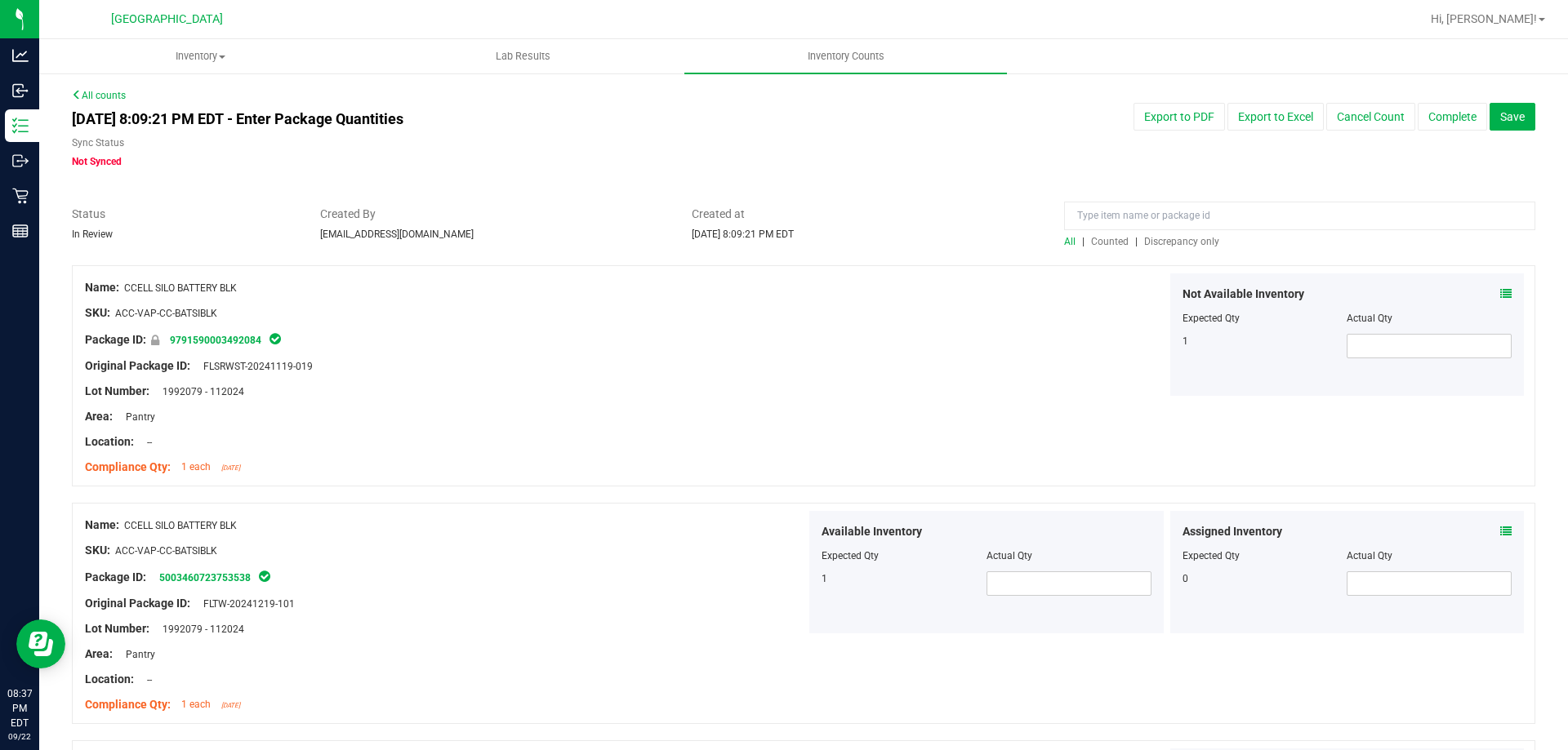
click at [1164, 233] on div at bounding box center [1300, 220] width 472 height 29
click at [1164, 234] on div "All | Counted | Discrepancy only" at bounding box center [1300, 241] width 472 height 15
click at [1167, 239] on span "Discrepancy only" at bounding box center [1182, 241] width 75 height 11
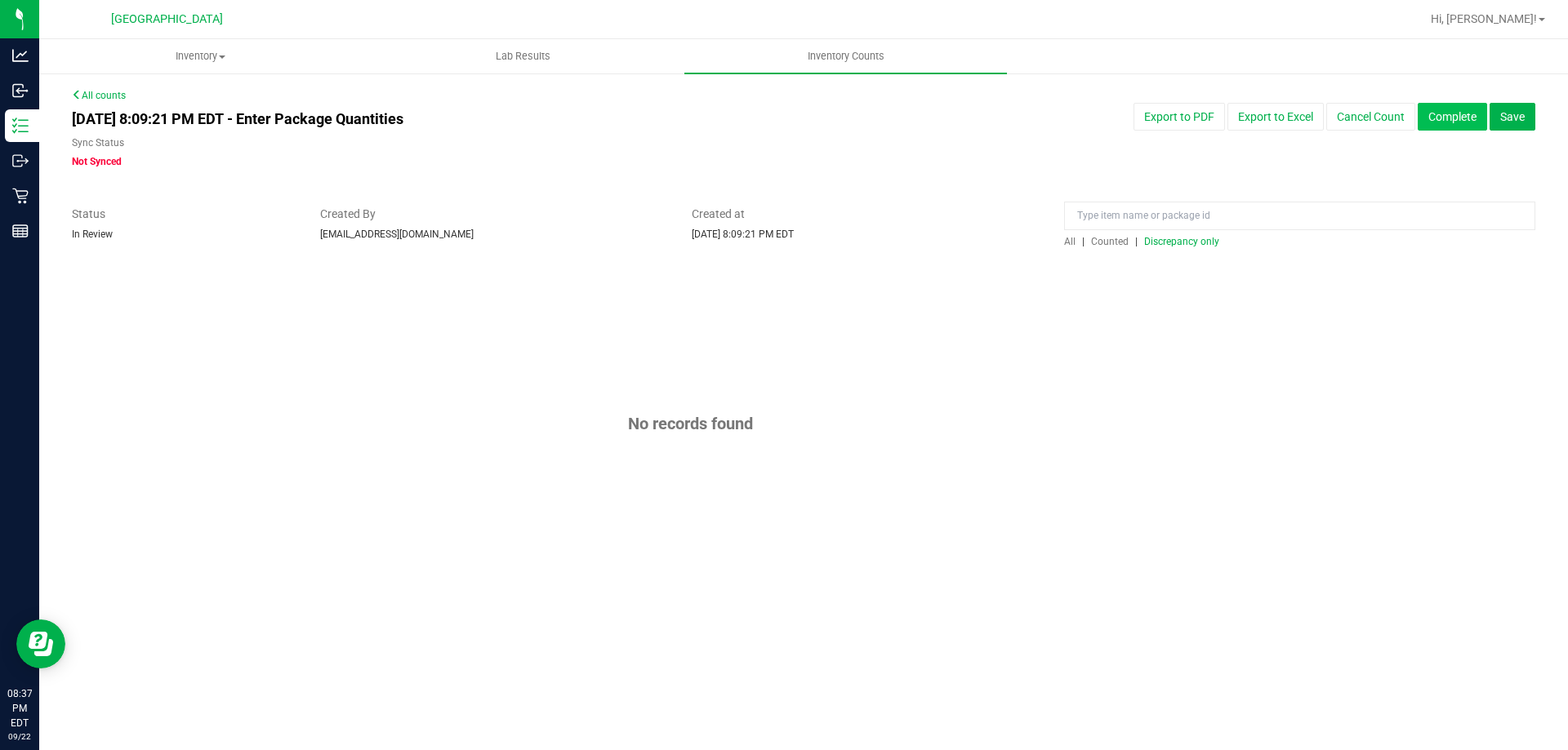
click at [1474, 115] on button "Complete" at bounding box center [1453, 117] width 70 height 28
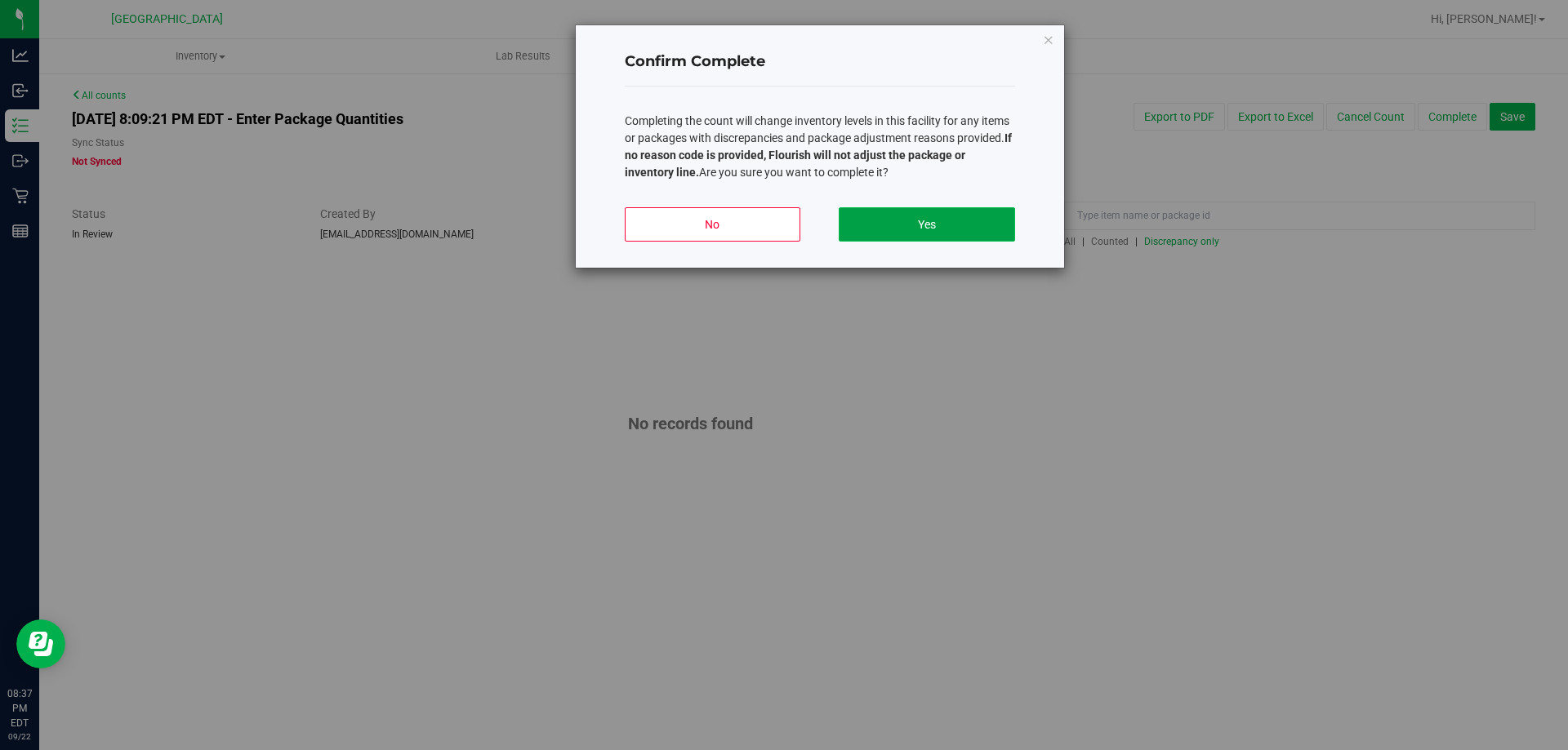
click at [928, 232] on button "Yes" at bounding box center [926, 224] width 175 height 34
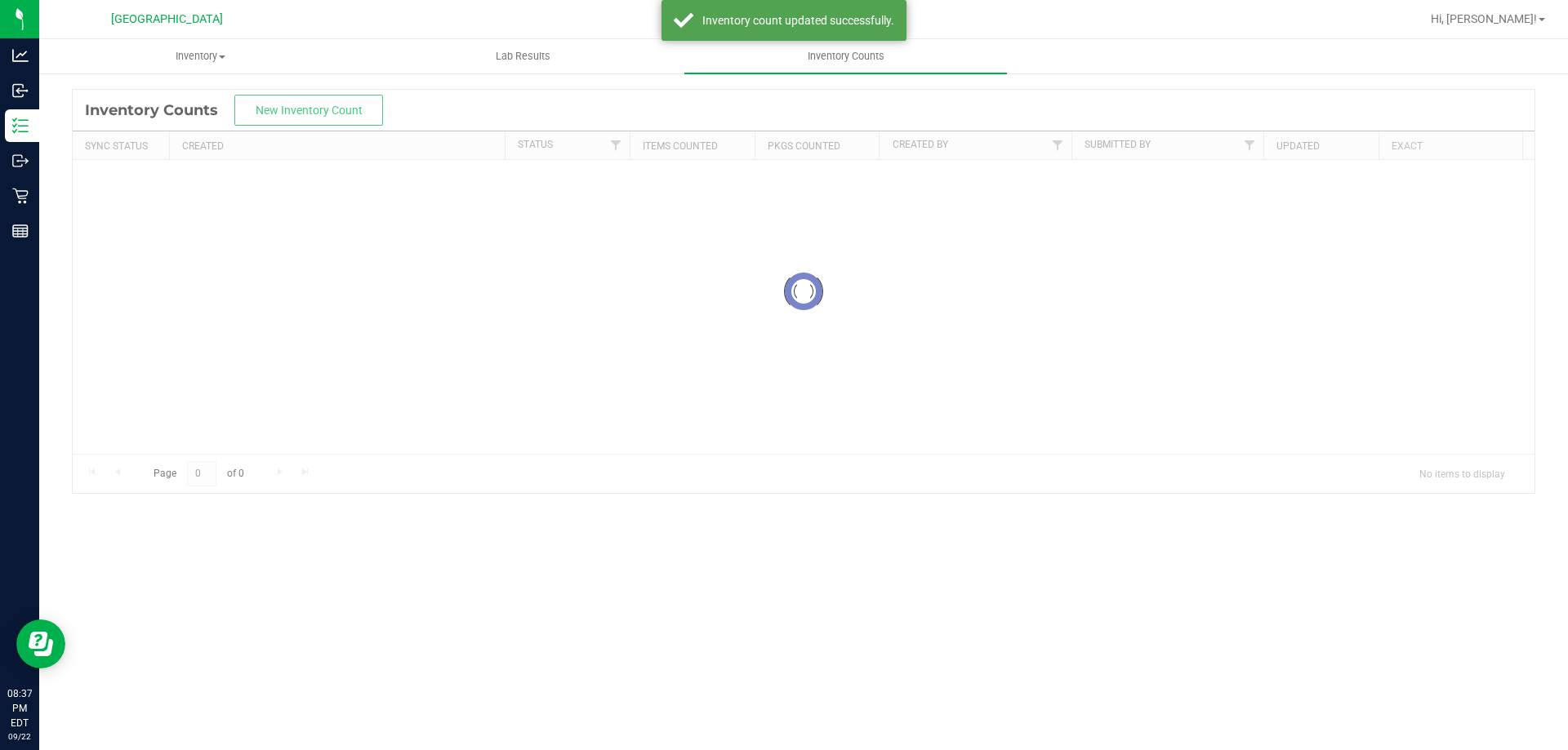
drag, startPoint x: 1473, startPoint y: 25, endPoint x: 1566, endPoint y: 32, distance: 93.3
click at [1478, 25] on nav "South Tampa WC Hi, Ngoc!" at bounding box center [804, 19] width 1529 height 39
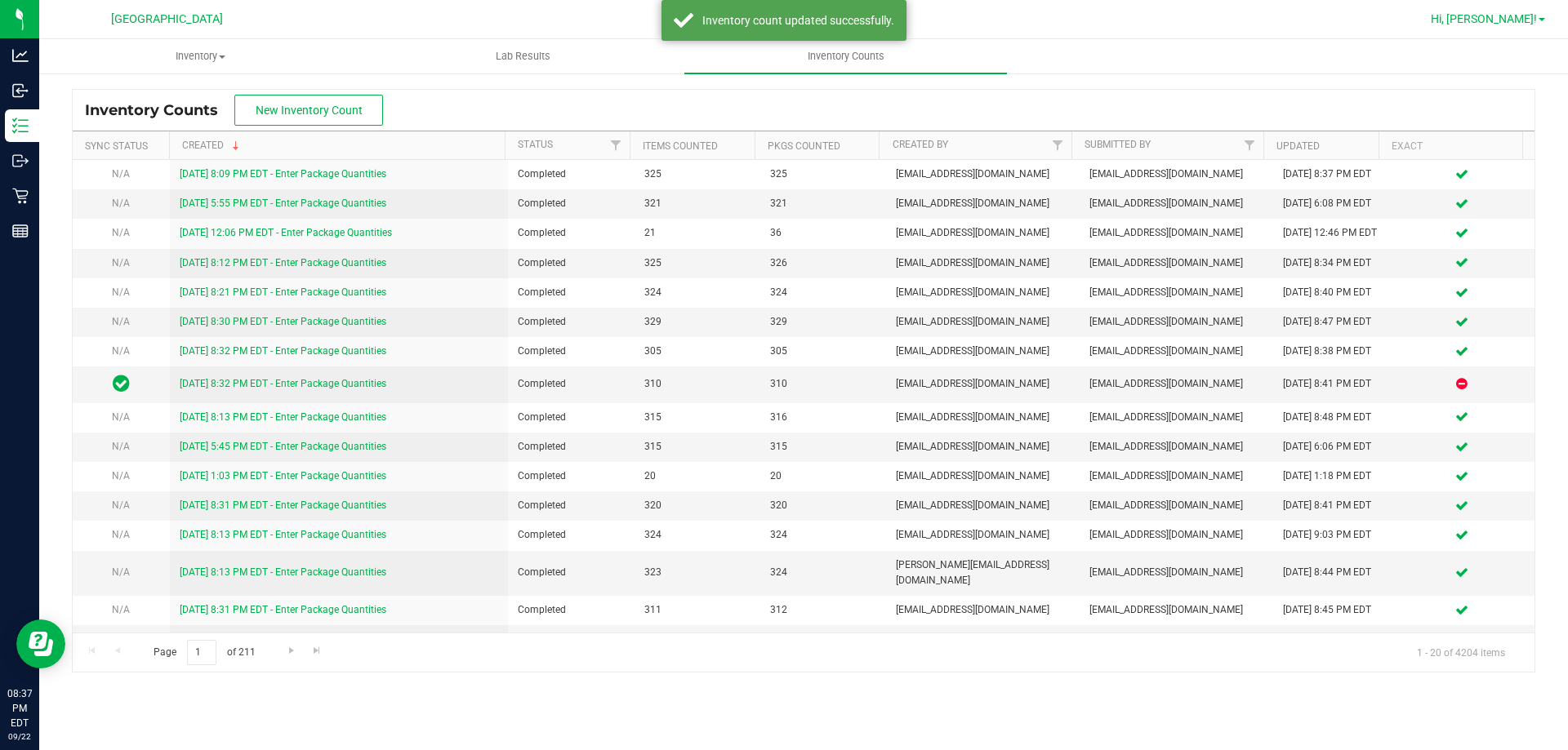
click at [1493, 24] on span "Hi, [PERSON_NAME]!" at bounding box center [1484, 18] width 106 height 13
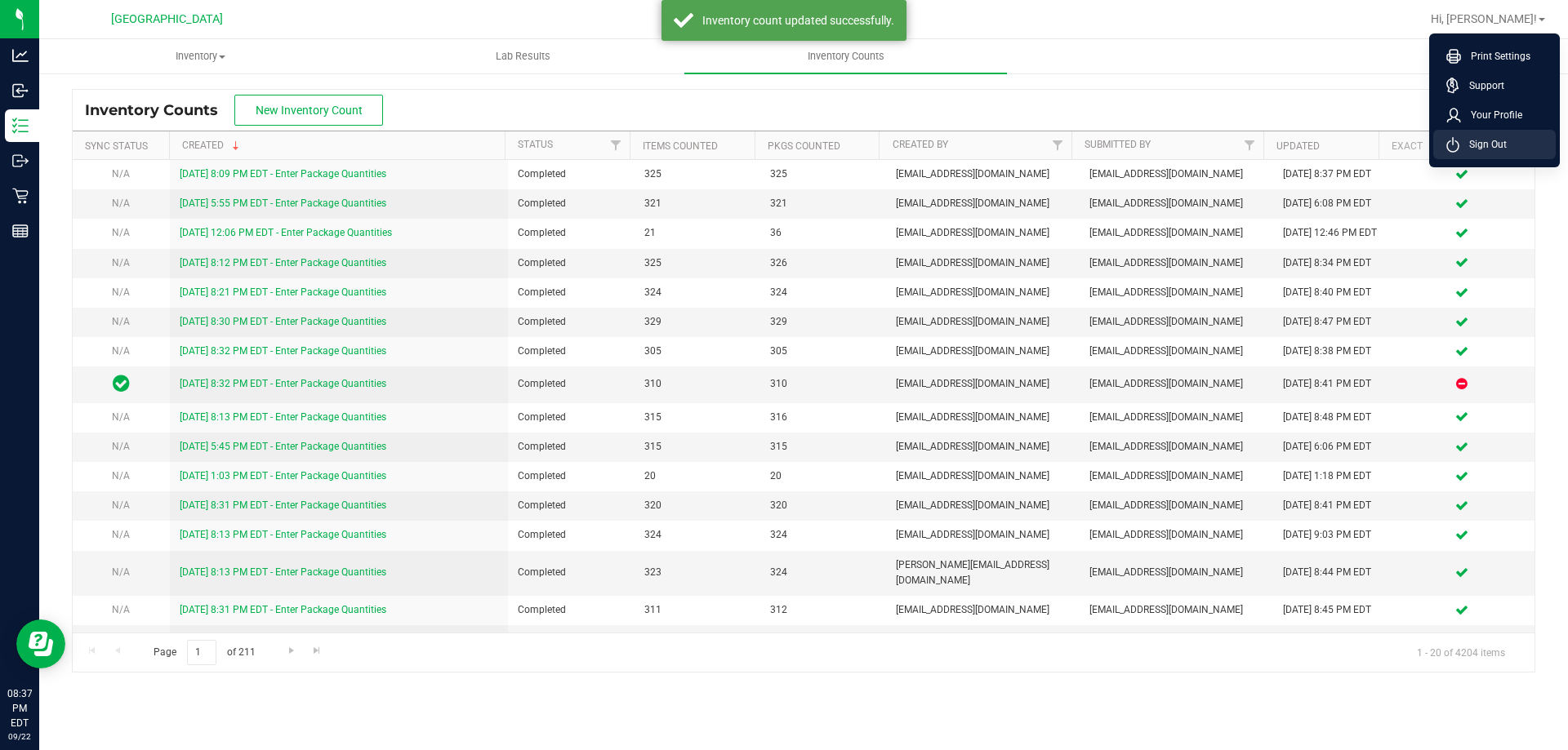
click at [1455, 144] on icon at bounding box center [1453, 145] width 13 height 16
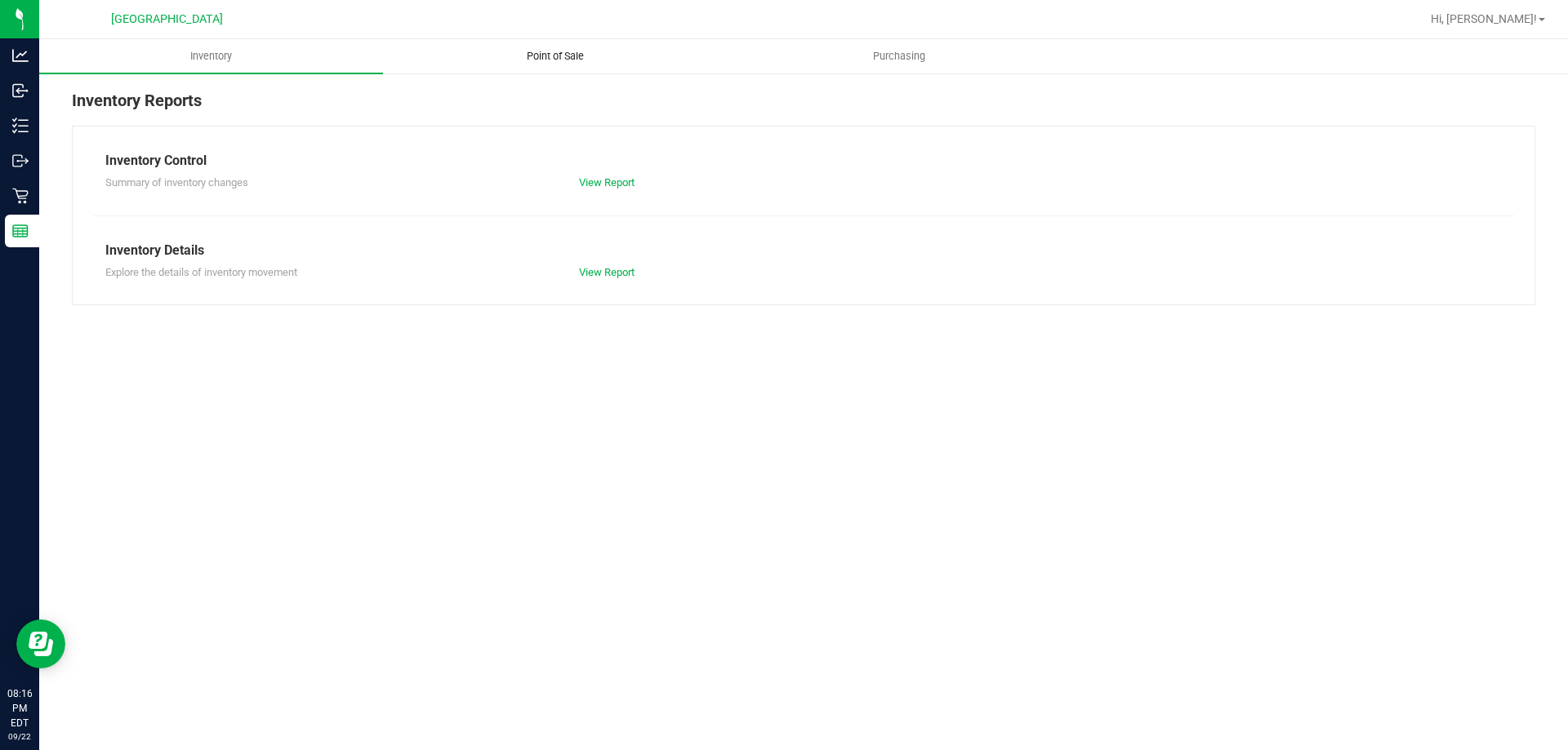
click at [540, 64] on uib-tab-heading "Point of Sale" at bounding box center [554, 56] width 343 height 32
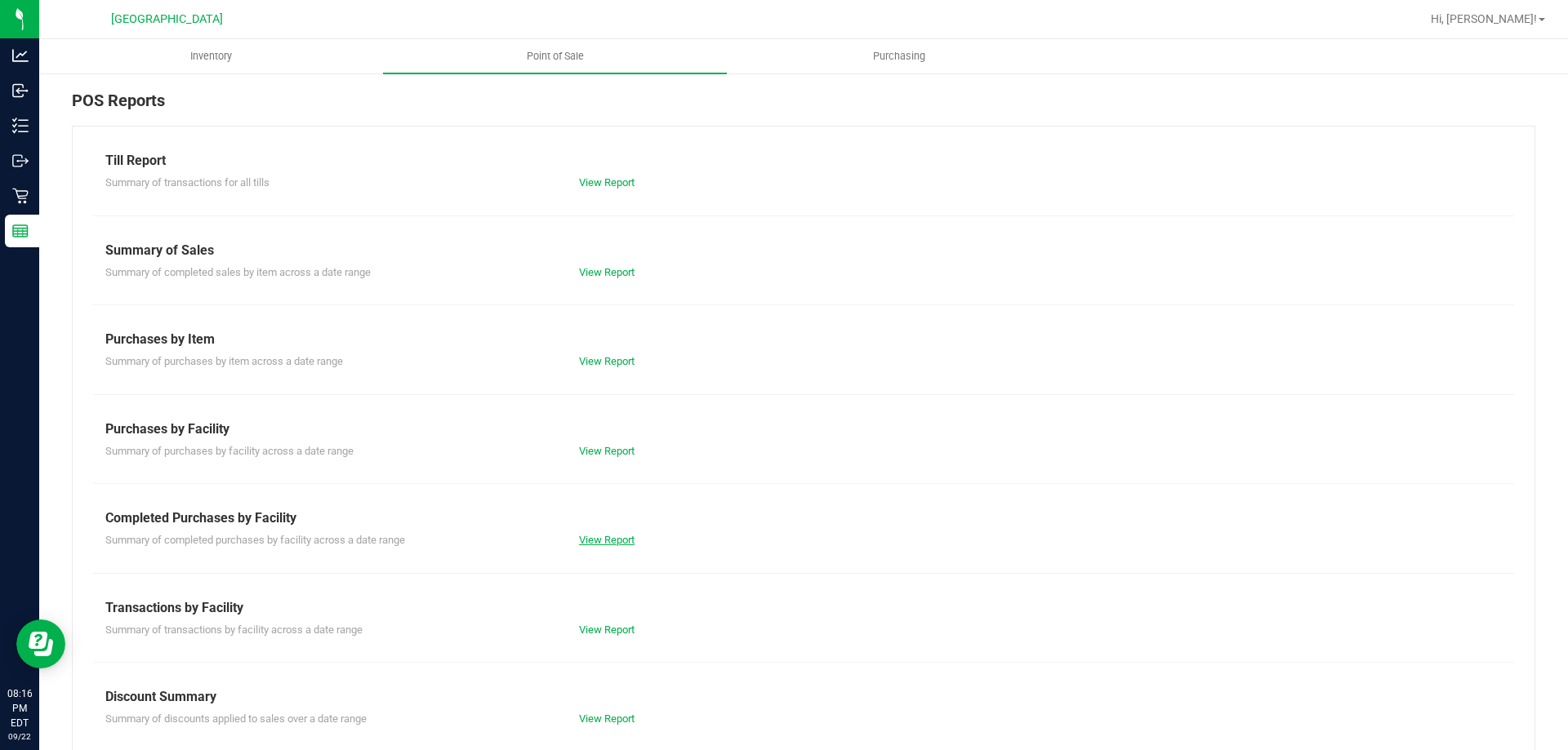
click at [601, 543] on link "View Report" at bounding box center [607, 540] width 56 height 12
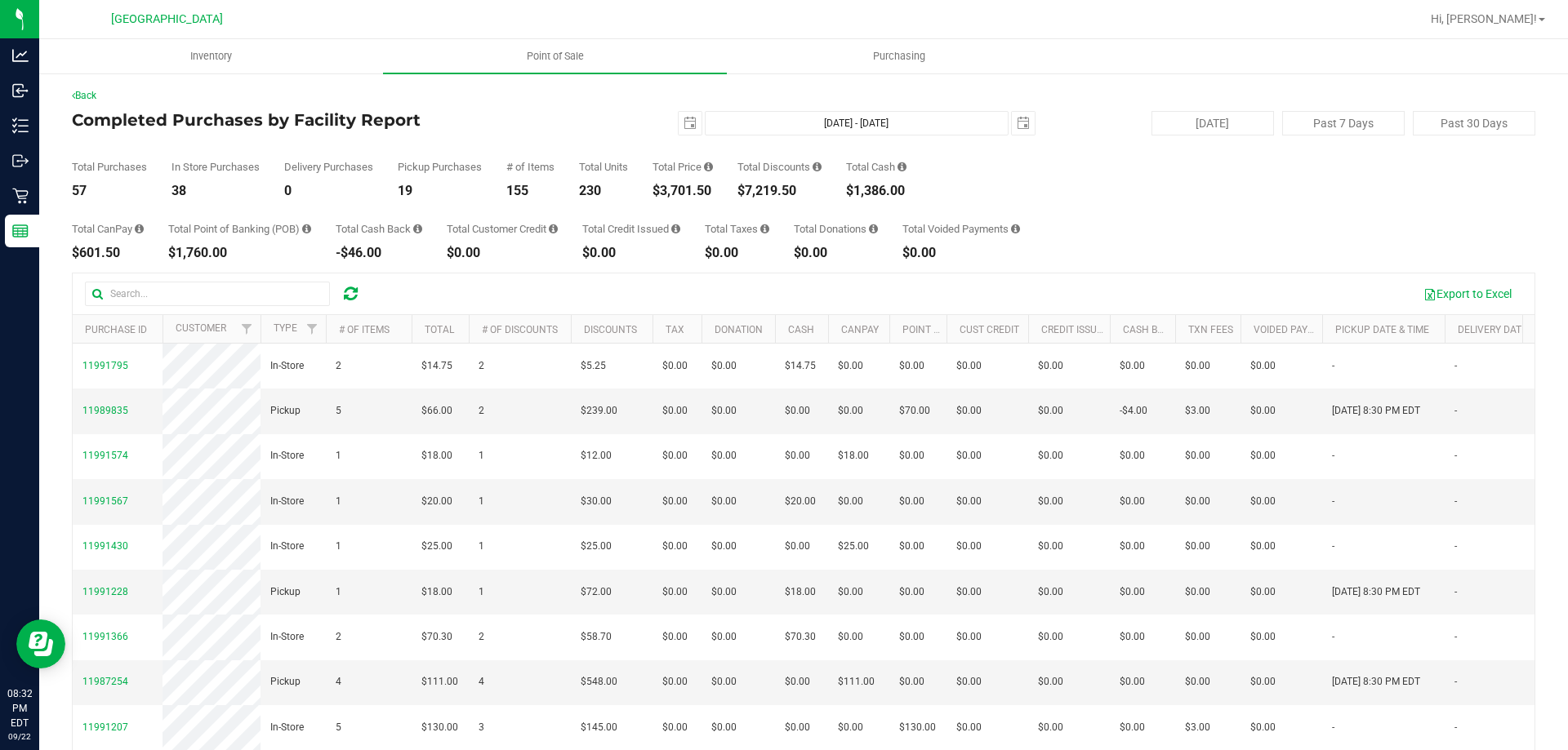
click at [779, 189] on div "$7,219.50" at bounding box center [779, 191] width 85 height 13
copy div "7,219.50"
click at [676, 188] on div "$3,701.50" at bounding box center [682, 191] width 60 height 13
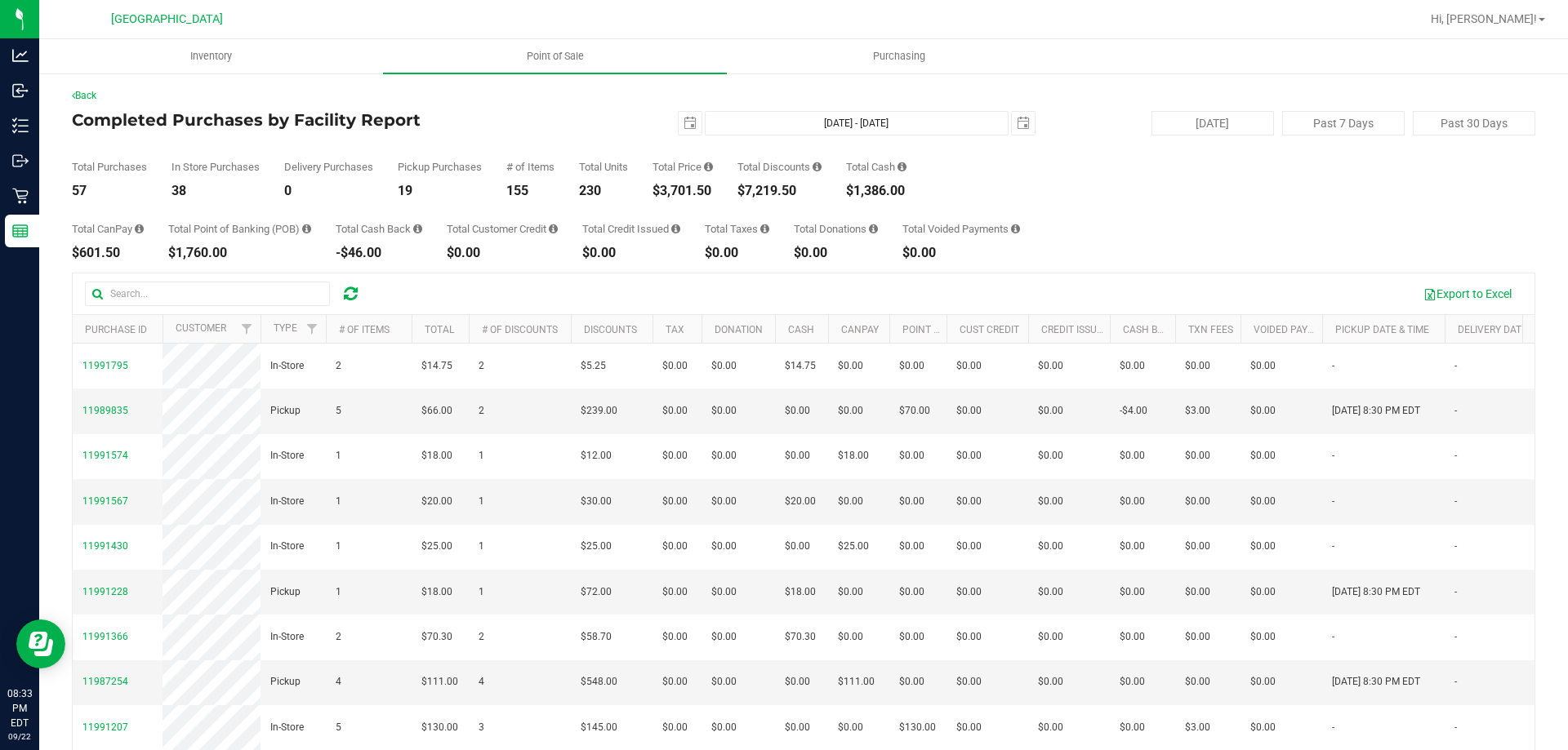
copy div "3,701.50"
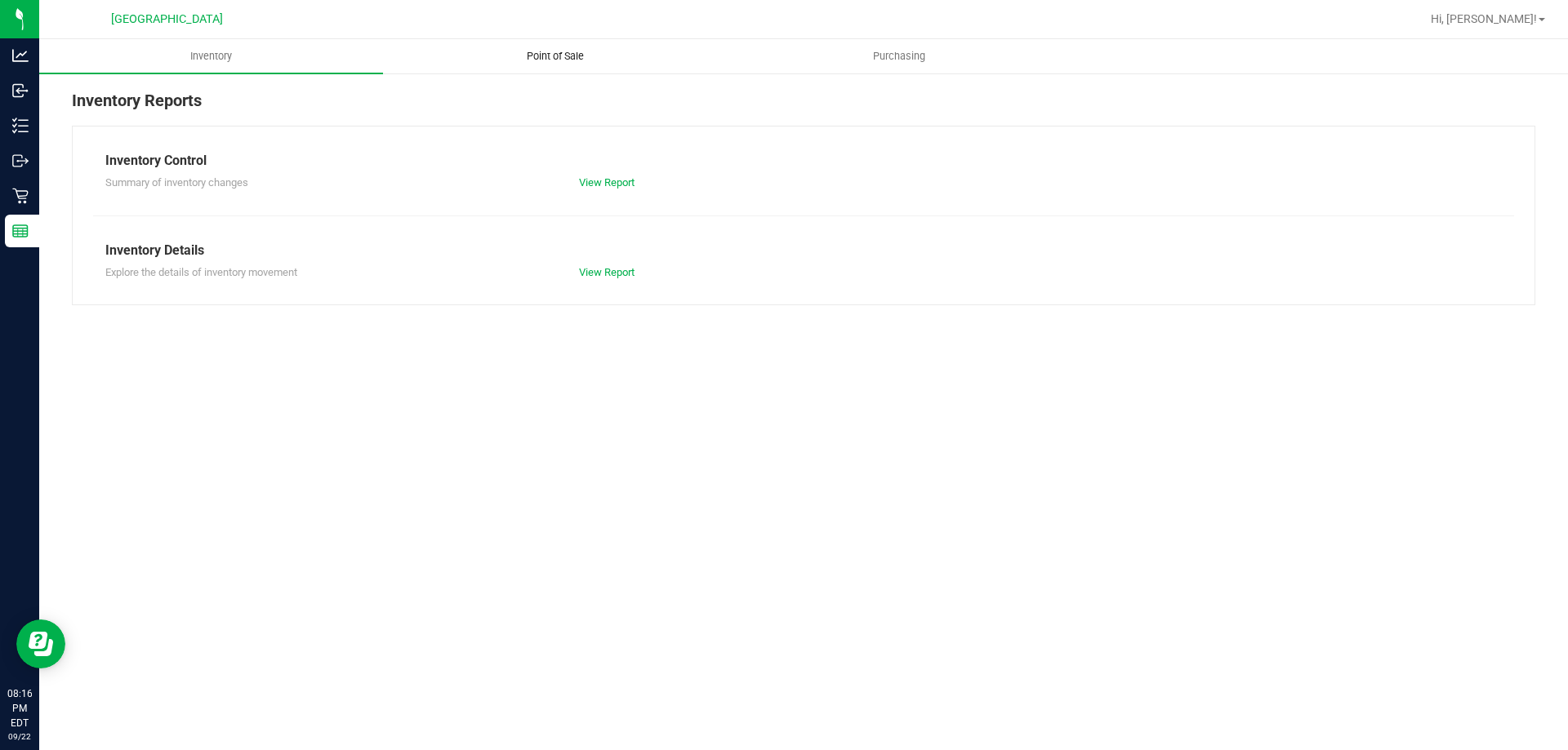
click at [560, 67] on uib-tab-heading "Point of Sale" at bounding box center [554, 56] width 343 height 32
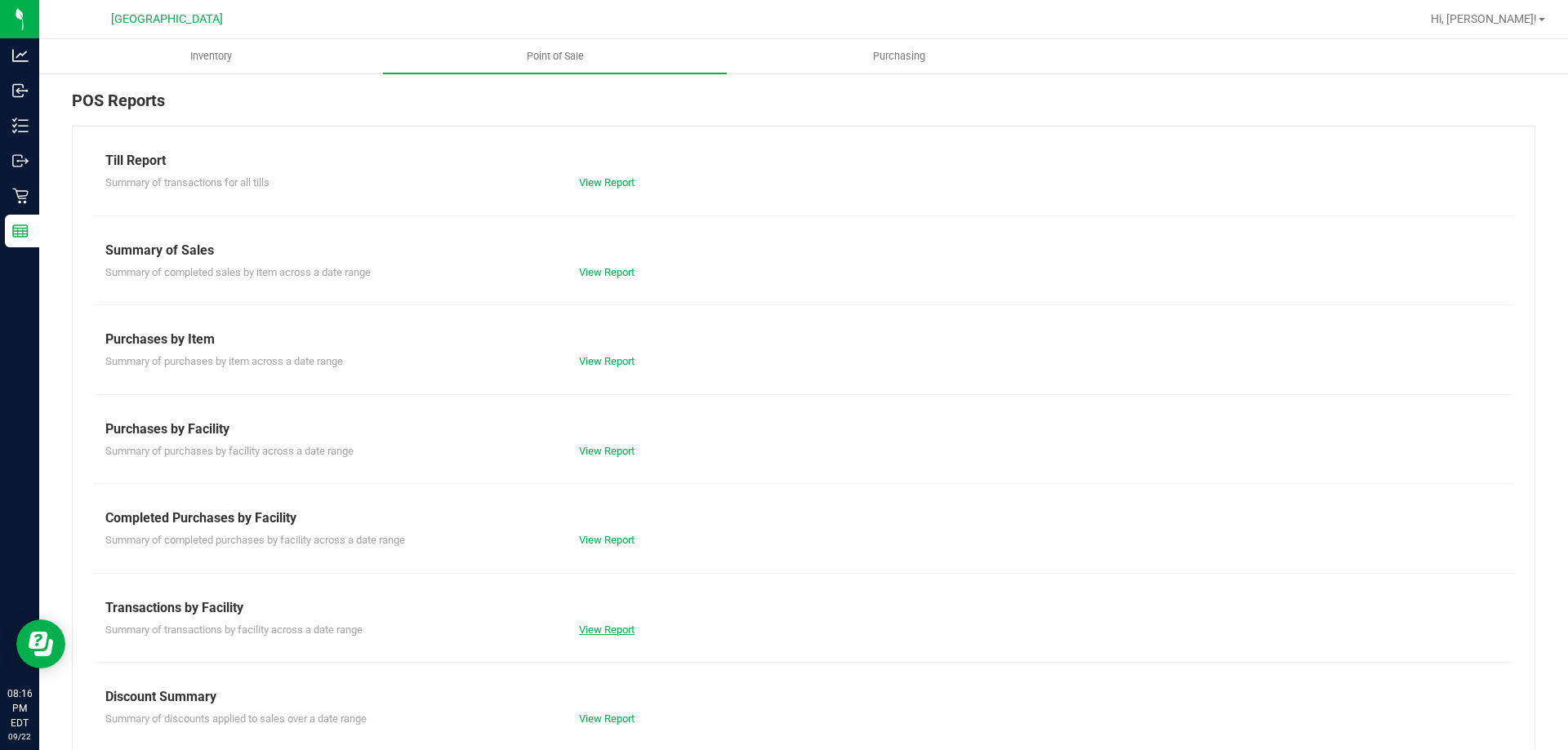
click at [614, 631] on link "View Report" at bounding box center [607, 630] width 56 height 12
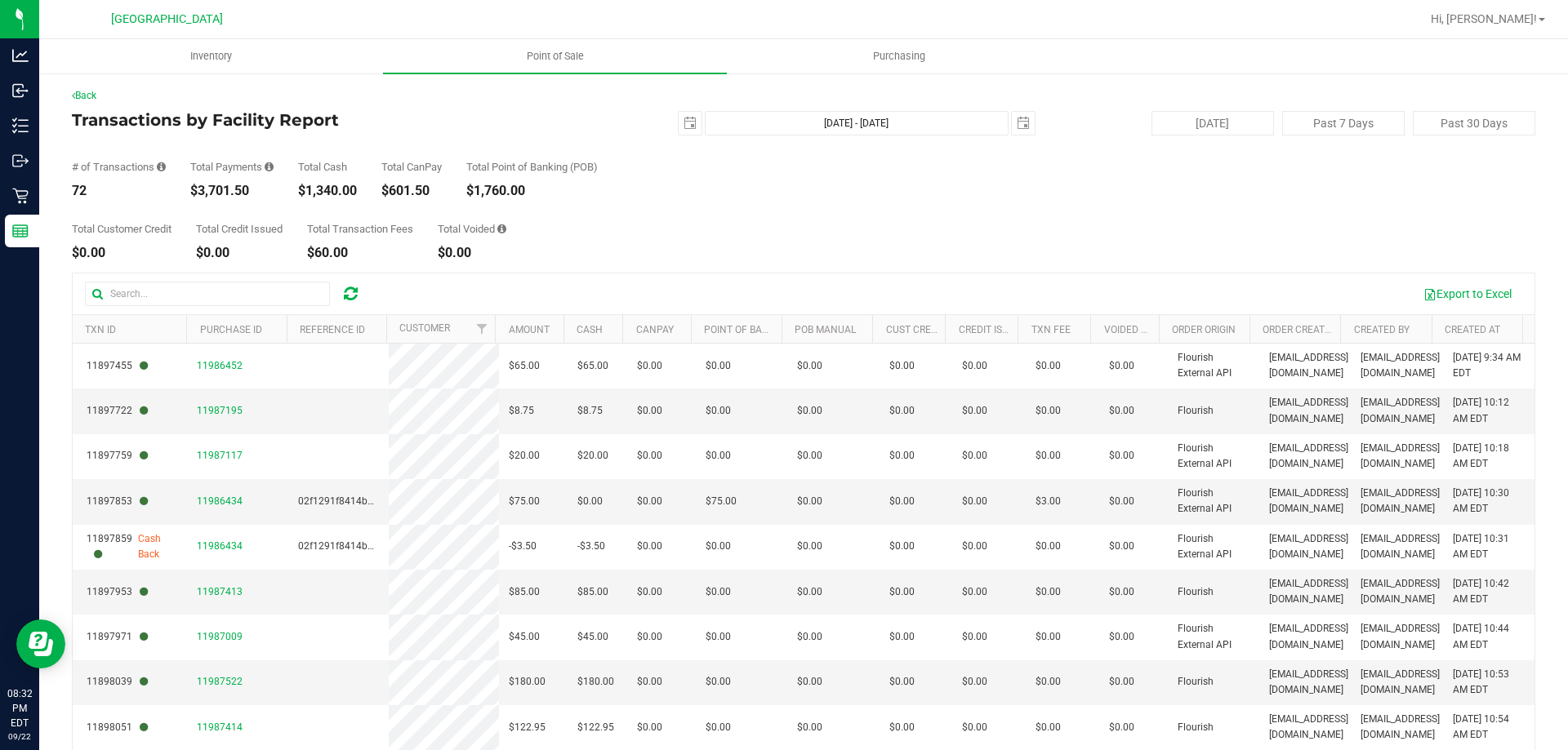
click at [81, 187] on div "72" at bounding box center [119, 191] width 94 height 13
copy div "72"
